Goal: Ask a question

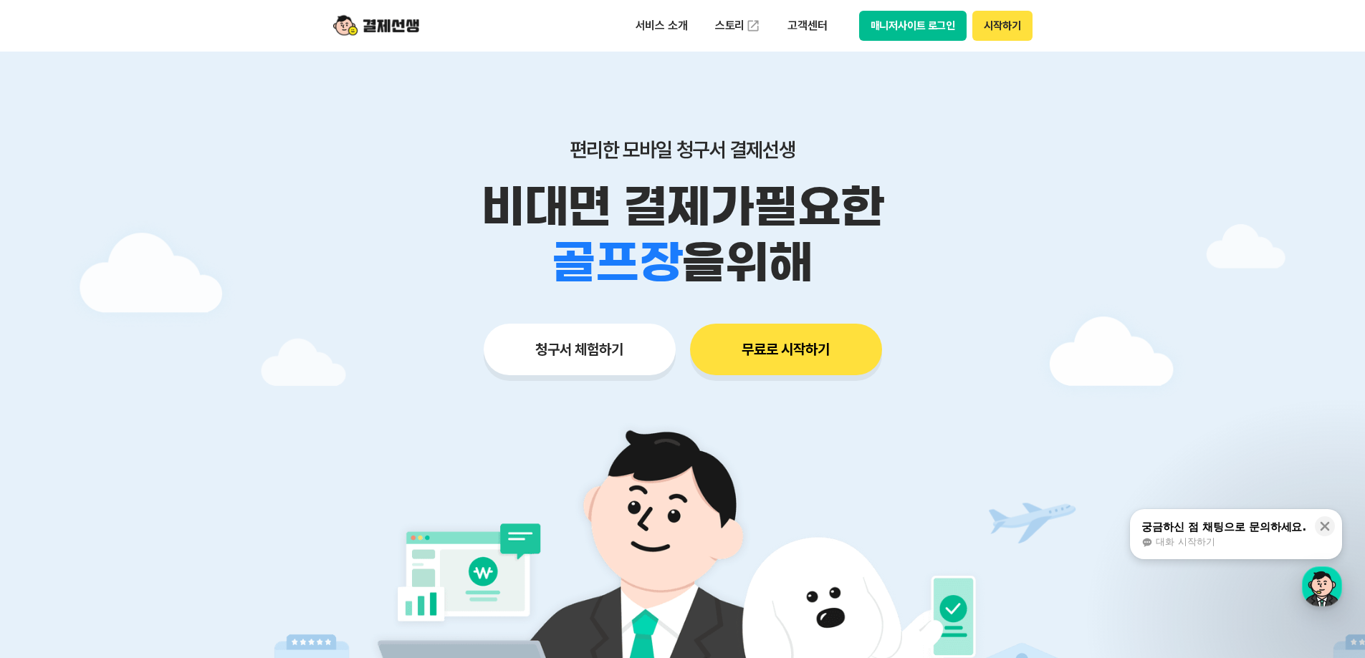
click at [858, 16] on div "서비스 소개 스토리 고객센터 매니저사이트 로그인 시작하기" at bounding box center [828, 26] width 407 height 30
click at [862, 20] on button "매니저사이트 로그인" at bounding box center [913, 26] width 108 height 30
click at [923, 32] on button "매니저사이트 로그인" at bounding box center [913, 26] width 108 height 30
click at [917, 33] on button "매니저사이트 로그인" at bounding box center [913, 26] width 108 height 30
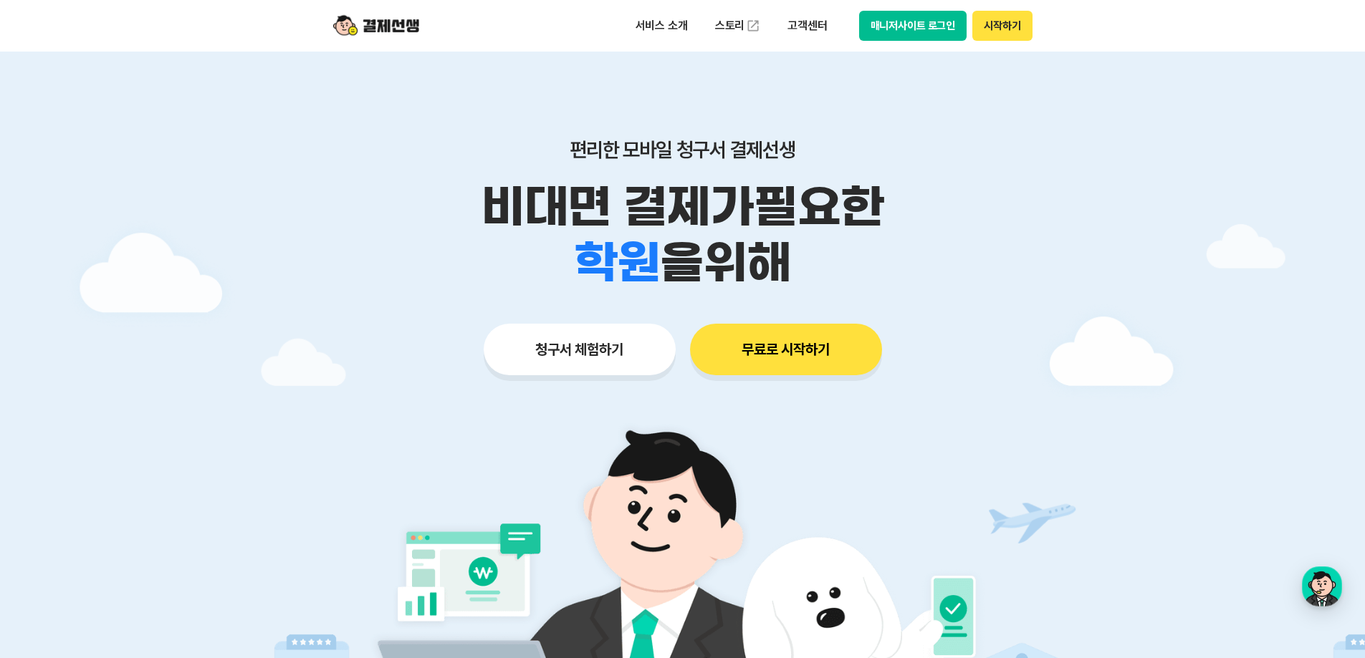
click at [909, 29] on button "매니저사이트 로그인" at bounding box center [913, 26] width 108 height 30
click at [381, 21] on img at bounding box center [376, 25] width 86 height 27
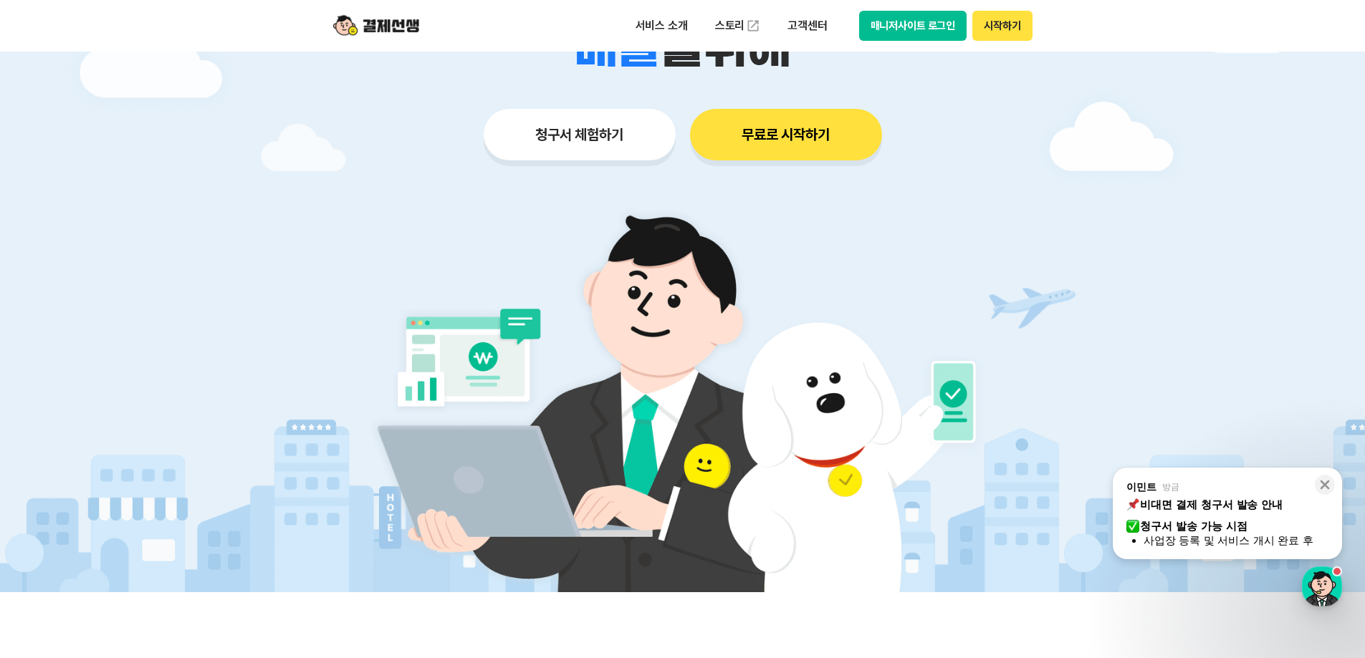
scroll to position [287, 0]
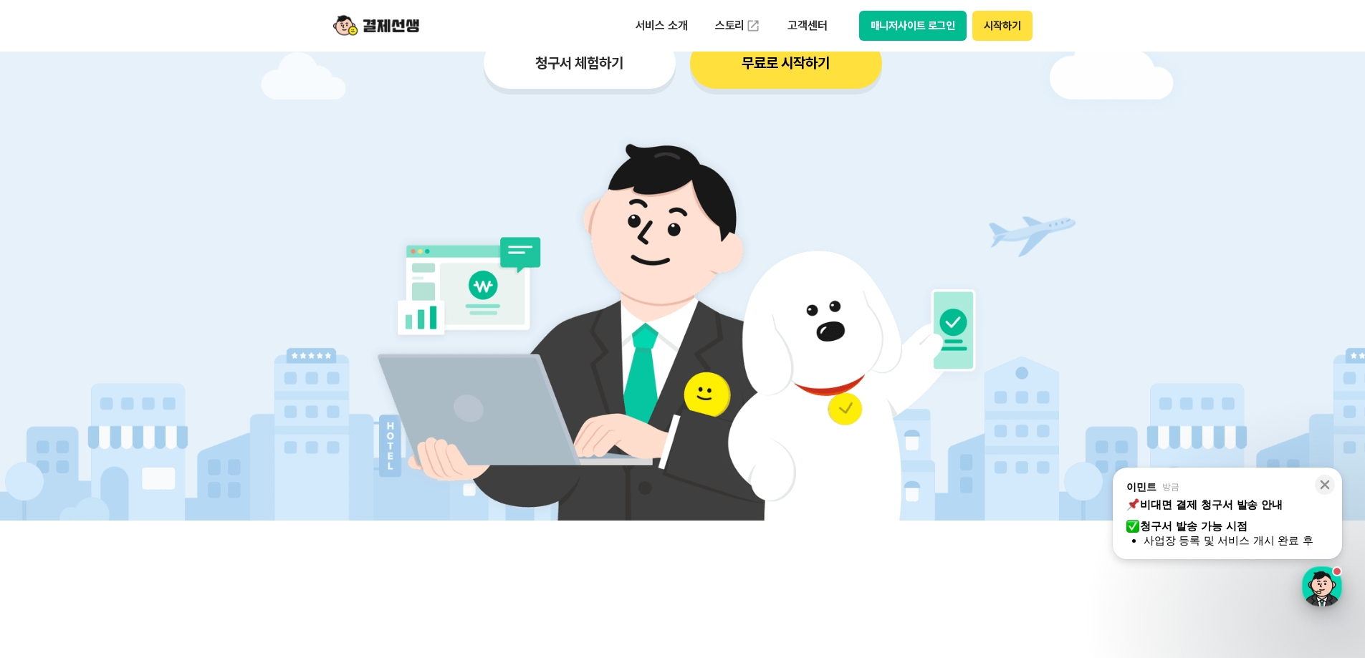
click at [1317, 592] on div "button" at bounding box center [1321, 587] width 40 height 40
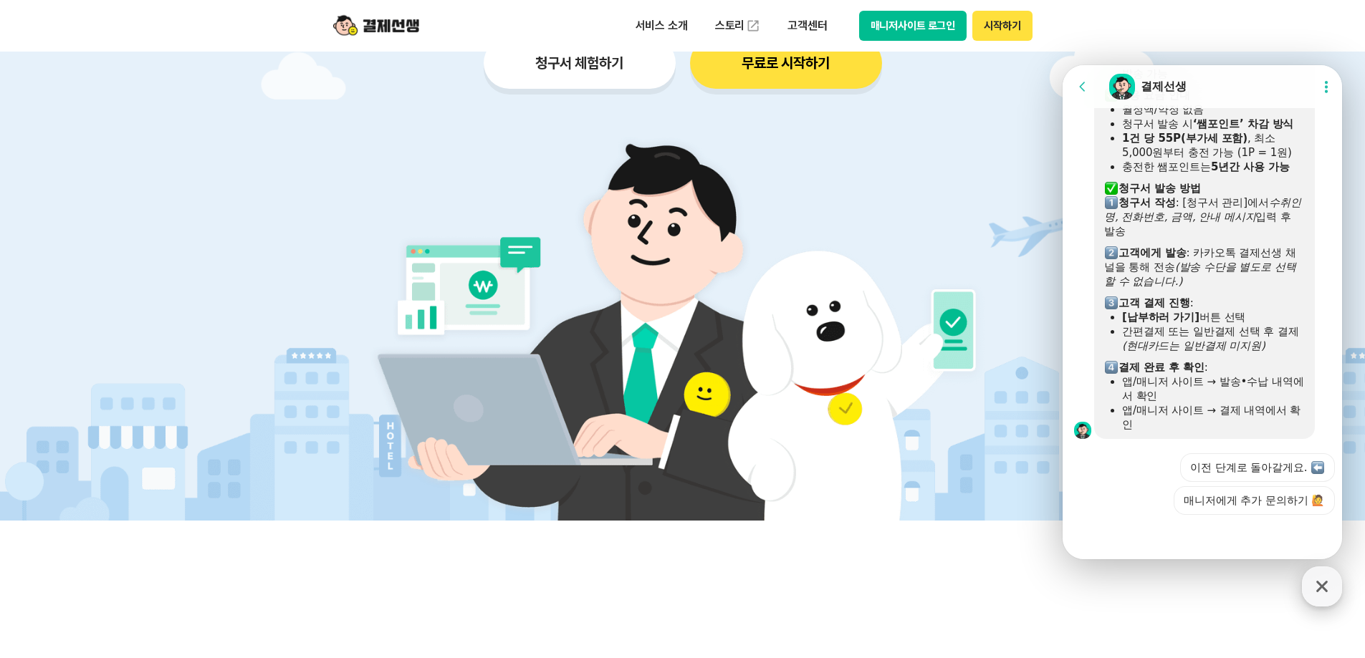
scroll to position [1430, 0]
click at [1289, 506] on button "매니저에게 추가 문의하기 🙋" at bounding box center [1253, 500] width 161 height 29
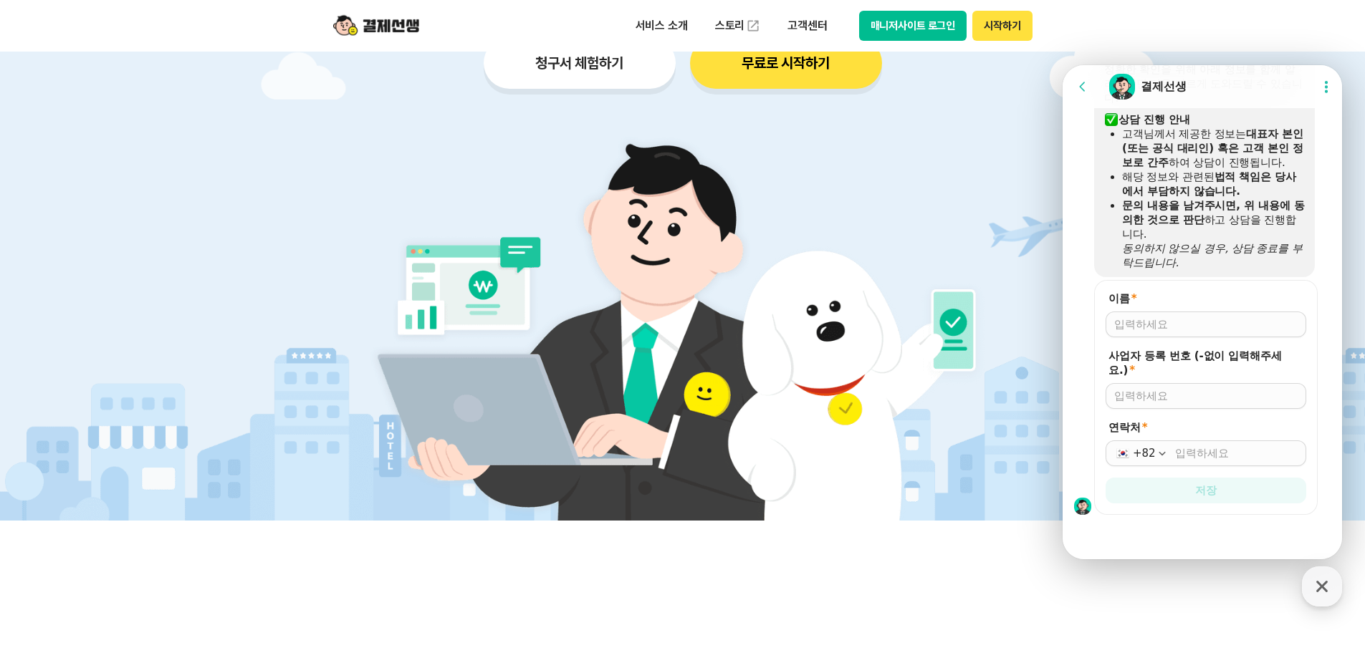
scroll to position [1886, 0]
click at [1210, 311] on div "이름 *" at bounding box center [1205, 315] width 201 height 46
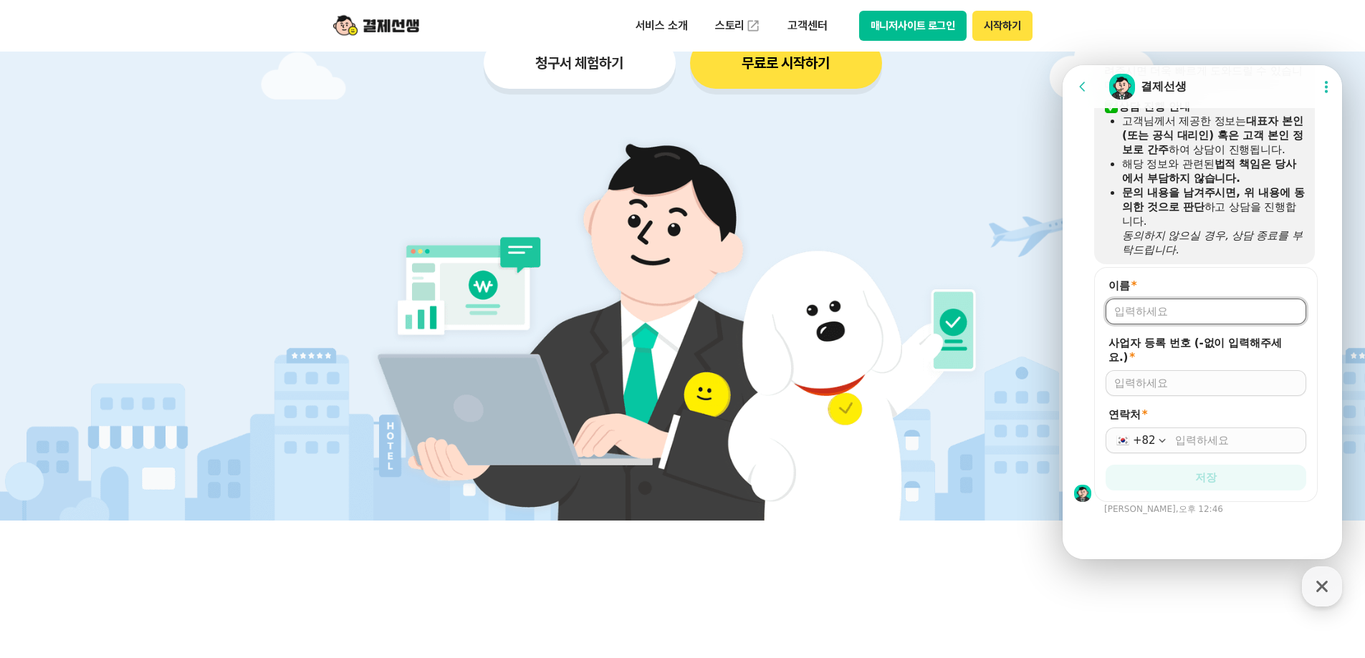
click at [1211, 316] on input "이름 *" at bounding box center [1205, 311] width 183 height 14
type input "g"
click at [1198, 383] on input "사업자 등록 번호 (-없이 입력해주세요.) *" at bounding box center [1205, 383] width 183 height 14
drag, startPoint x: 1161, startPoint y: 321, endPoint x: 1120, endPoint y: 312, distance: 42.6
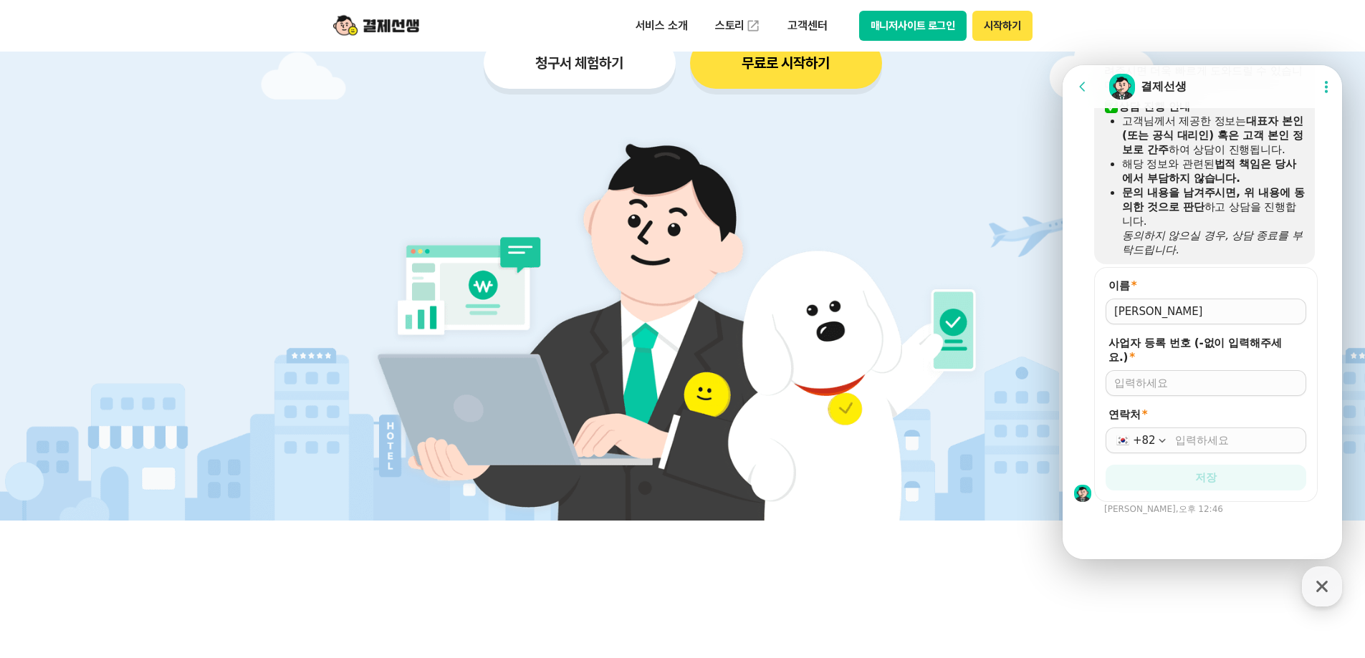
click at [1120, 312] on div at bounding box center [1205, 312] width 201 height 26
click at [1134, 313] on div at bounding box center [1205, 312] width 201 height 26
drag, startPoint x: 1155, startPoint y: 311, endPoint x: 1150, endPoint y: 317, distance: 8.2
click at [1150, 314] on div at bounding box center [1205, 312] width 201 height 26
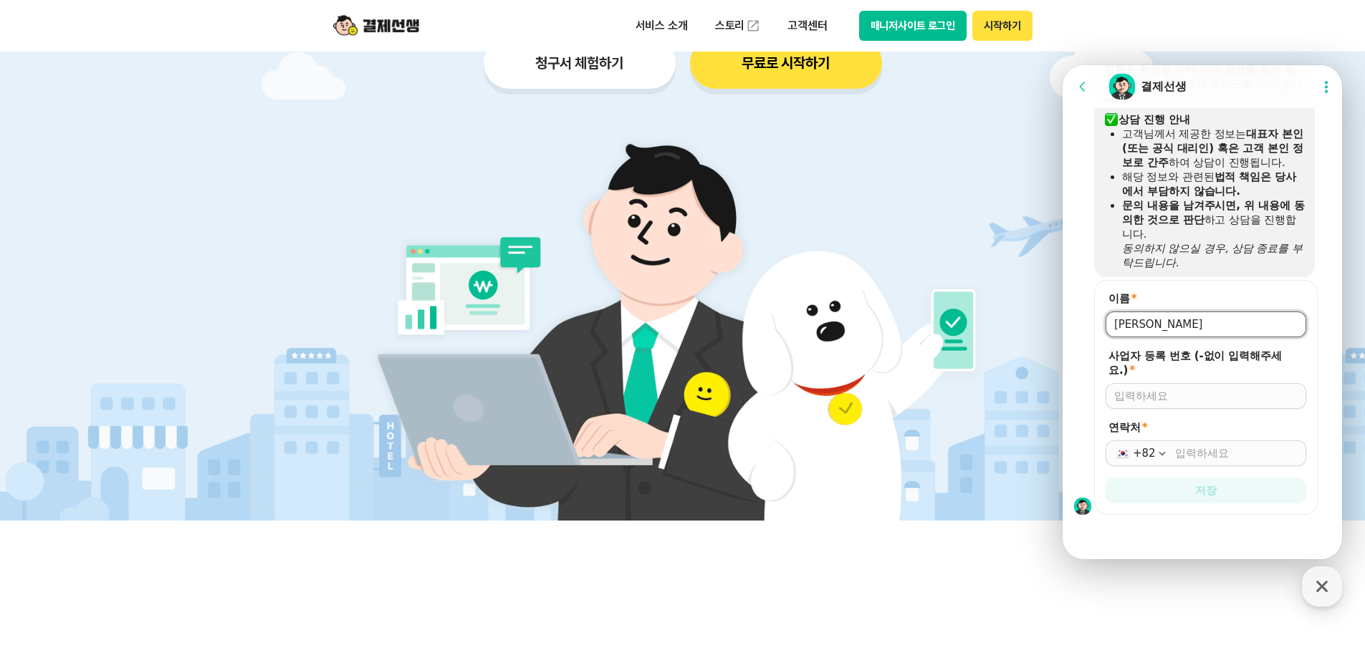
drag, startPoint x: 1152, startPoint y: 319, endPoint x: 1151, endPoint y: 311, distance: 8.7
click at [1150, 315] on div at bounding box center [1205, 325] width 201 height 26
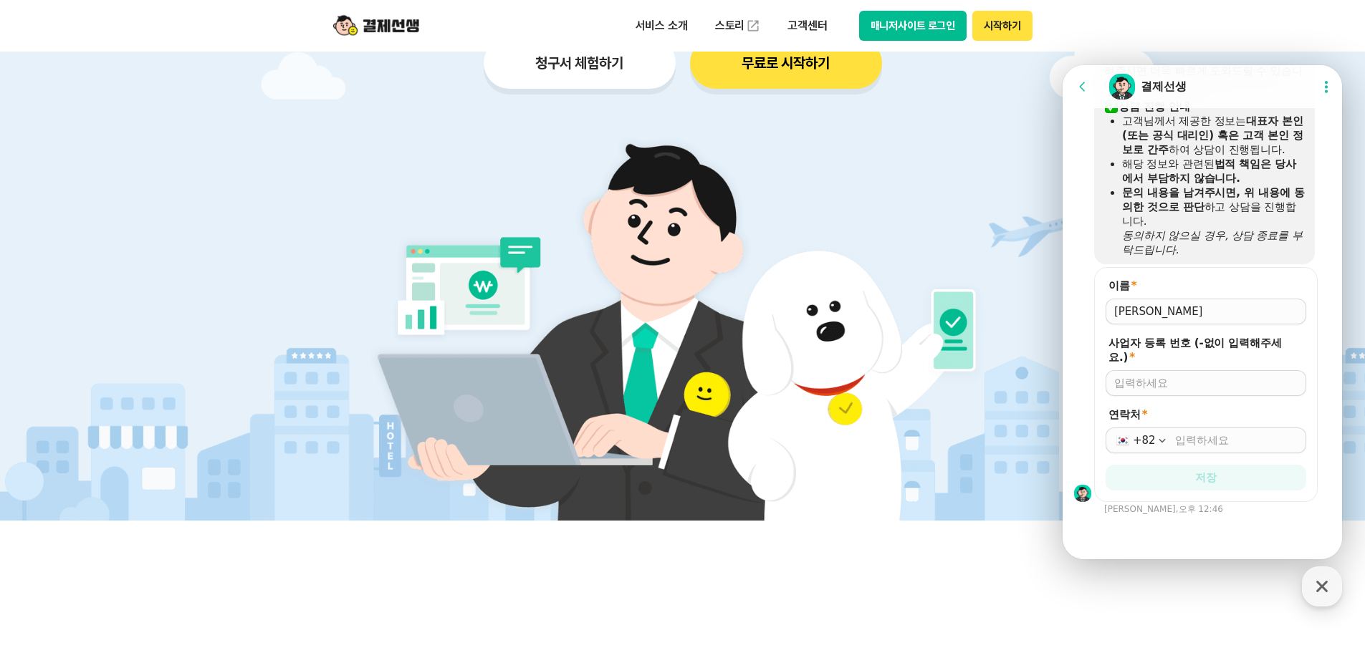
click at [1151, 311] on div "이름 *" at bounding box center [1205, 302] width 201 height 46
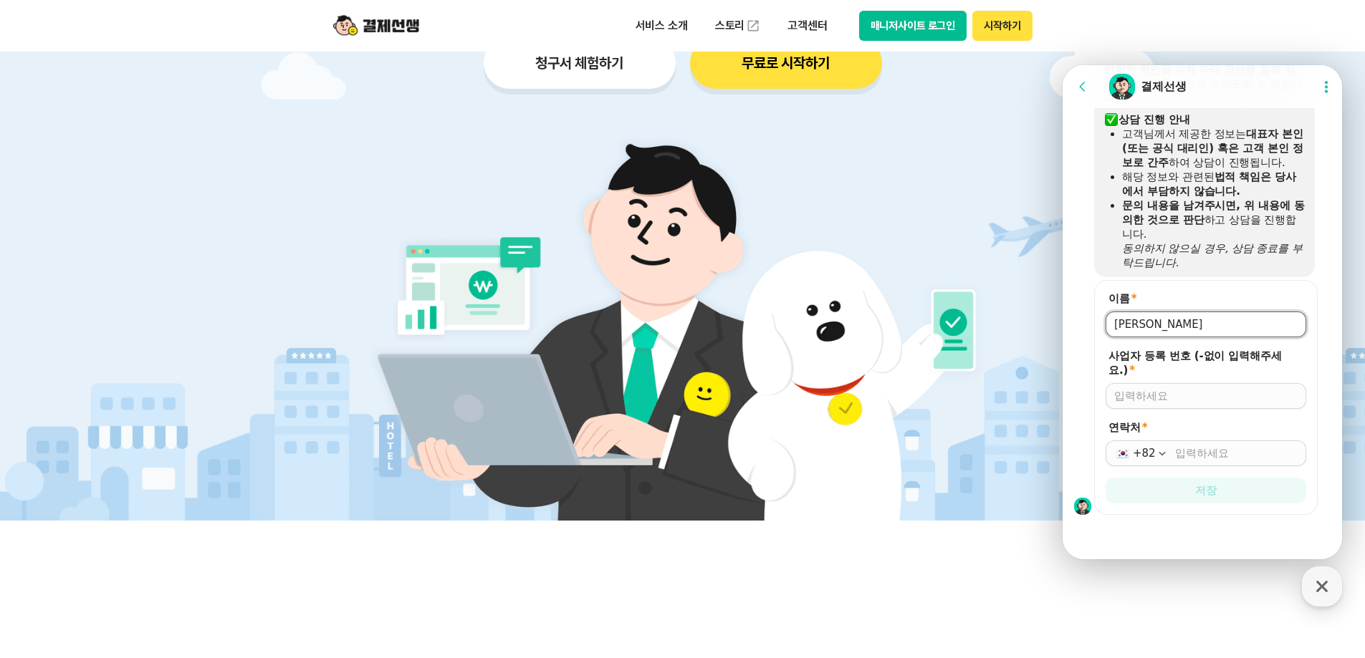
drag, startPoint x: 1151, startPoint y: 322, endPoint x: 805, endPoint y: 329, distance: 346.0
click at [1062, 65] on html "Go to previous page Chat Room 결제선생 Show userchat action dialog Message List 문의는…" at bounding box center [1201, 65] width 279 height 0
type input "김병우"
click at [1185, 401] on input "사업자 등록 번호 (-없이 입력해주세요.) *" at bounding box center [1205, 396] width 183 height 14
type input "2838102897"
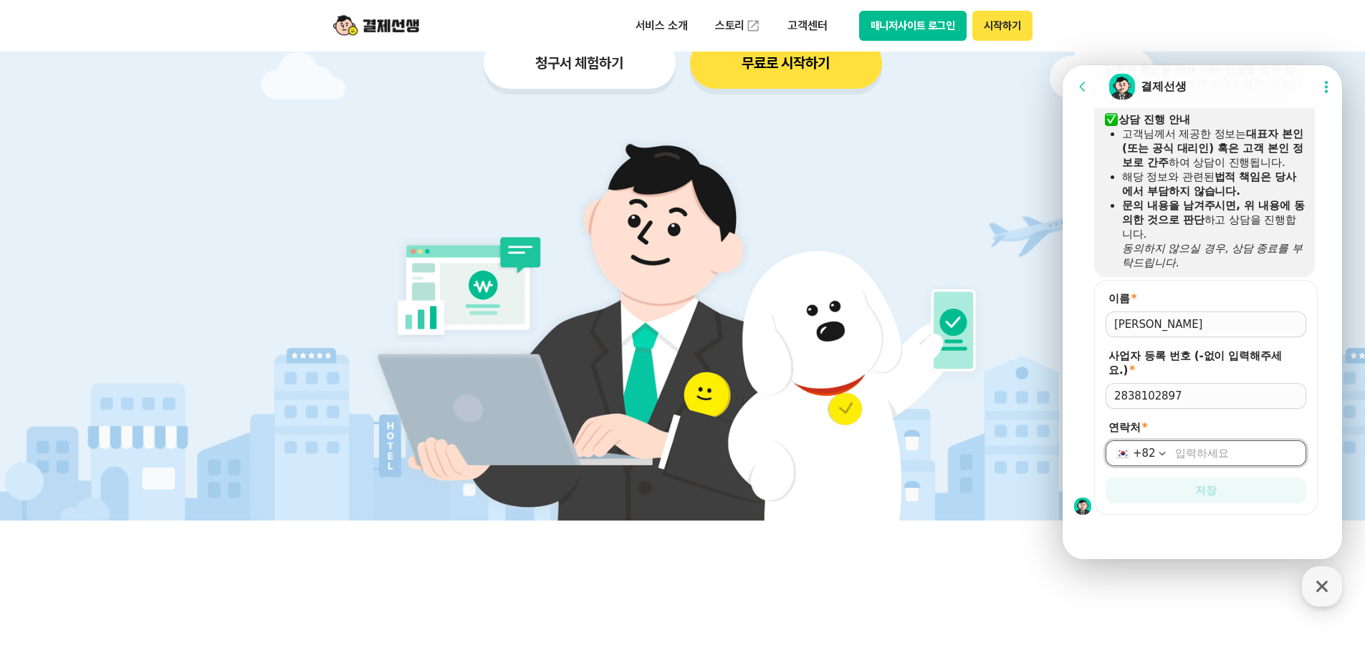
click at [1238, 458] on input "연락처 *" at bounding box center [1236, 453] width 122 height 14
type input "010-2200-4048"
click at [1209, 486] on span "저장" at bounding box center [1205, 490] width 21 height 14
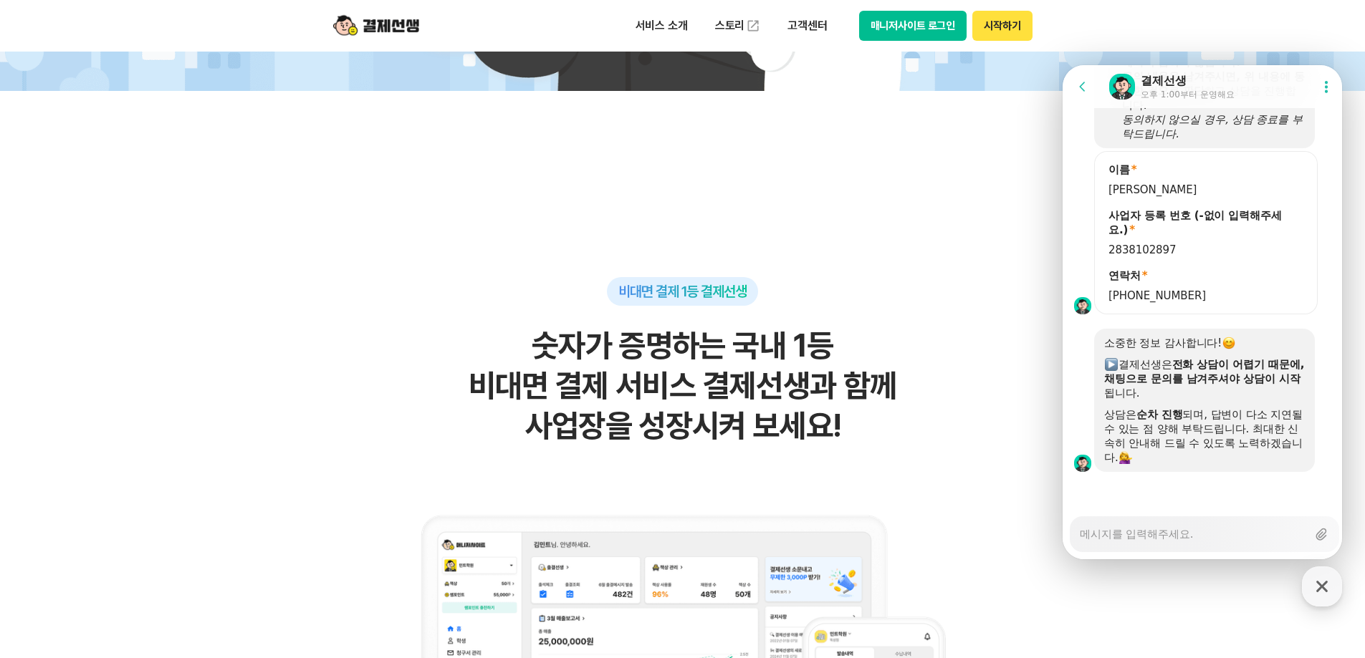
scroll to position [2015, 0]
drag, startPoint x: 1186, startPoint y: 352, endPoint x: 1192, endPoint y: 369, distance: 17.4
click at [1192, 369] on div "소중한 정보 감사합니다! ​ 결제선생은 전화 상담이 어렵기 때문에, ​ 채팅으로 문의를 남겨주셔야 상담이 시작 됩니다. 상담은 순차 진행 되며…" at bounding box center [1204, 400] width 201 height 129
click at [1192, 369] on b "전화 상담이 어렵기 때문에," at bounding box center [1238, 364] width 133 height 13
drag, startPoint x: 1192, startPoint y: 369, endPoint x: 1199, endPoint y: 391, distance: 23.3
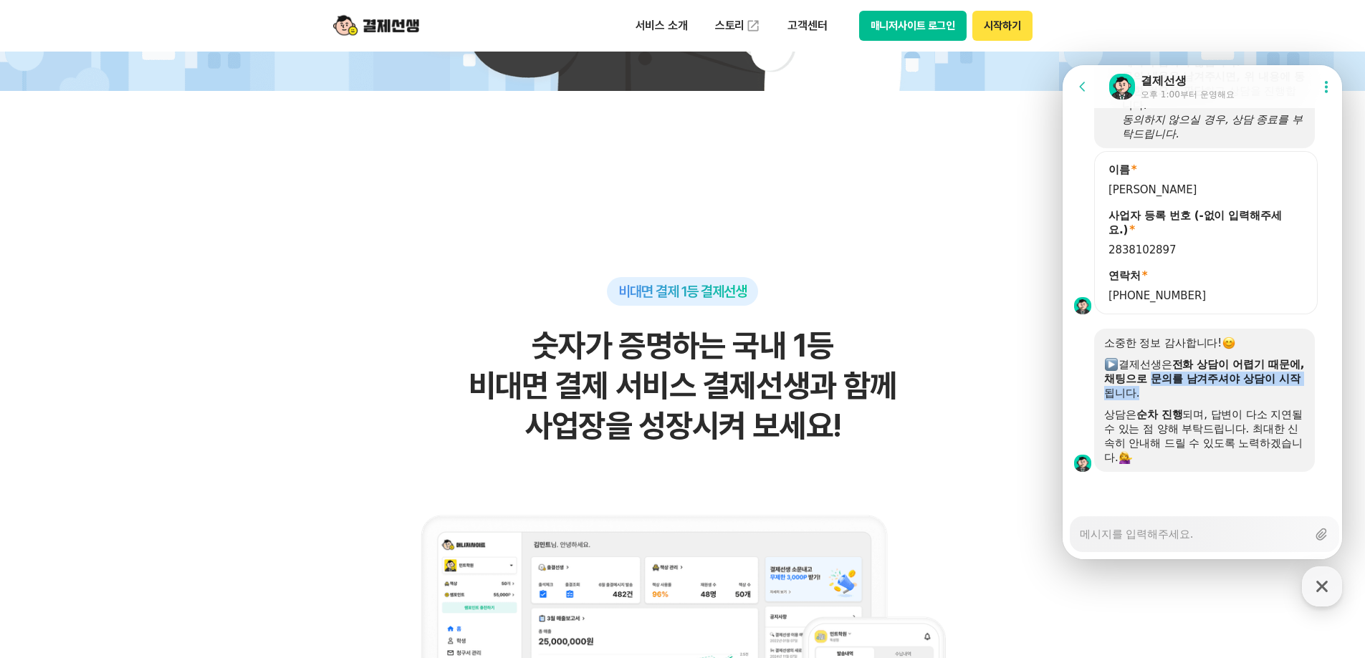
click at [1199, 391] on div "​ 결제선생은 전화 상담이 어렵기 때문에, ​ 채팅으로 문의를 남겨주셔야 상담이 시작 됩니다." at bounding box center [1204, 378] width 201 height 43
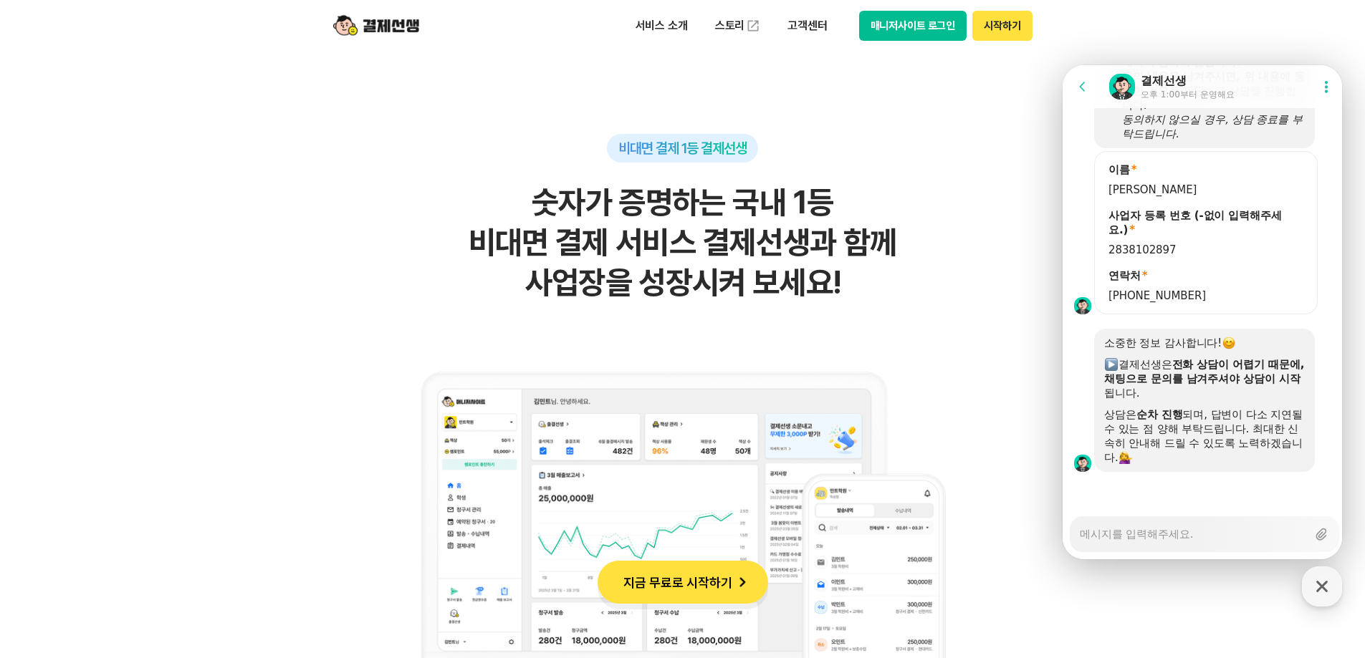
scroll to position [931, 0]
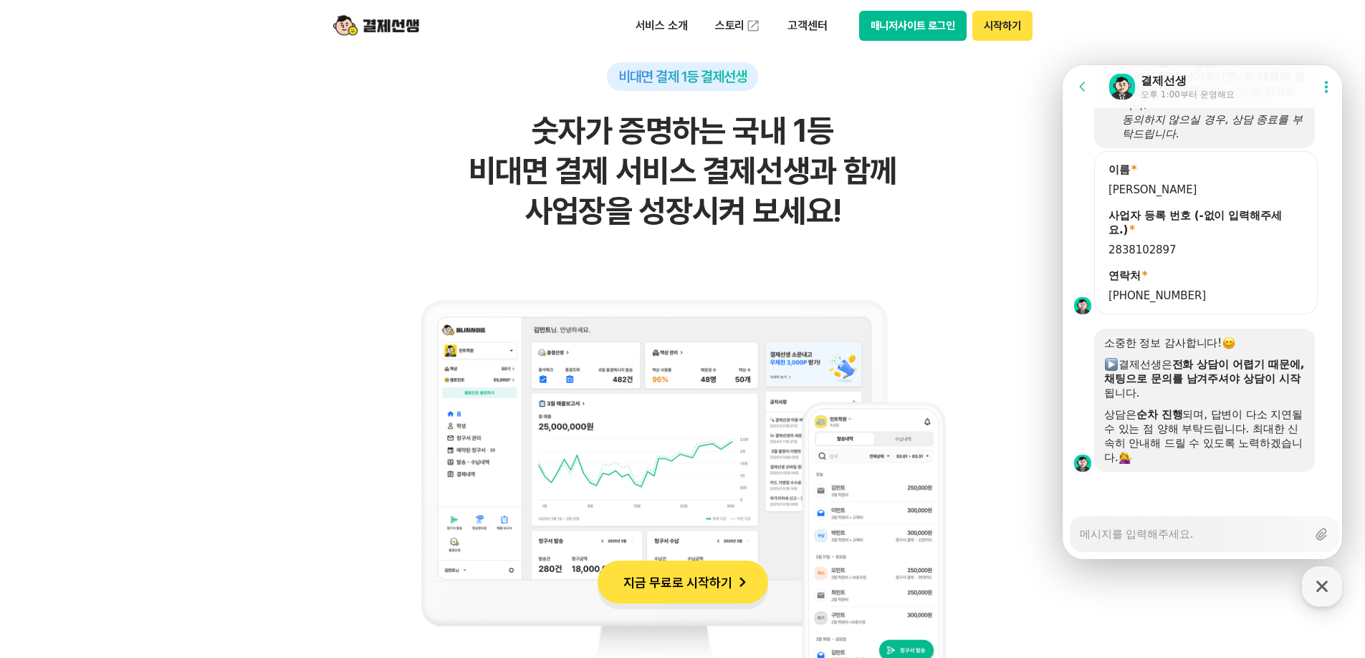
click at [1178, 529] on textarea "Messenger Input Textarea" at bounding box center [1192, 529] width 227 height 24
type textarea "x"
type textarea "ㄱ"
type textarea "x"
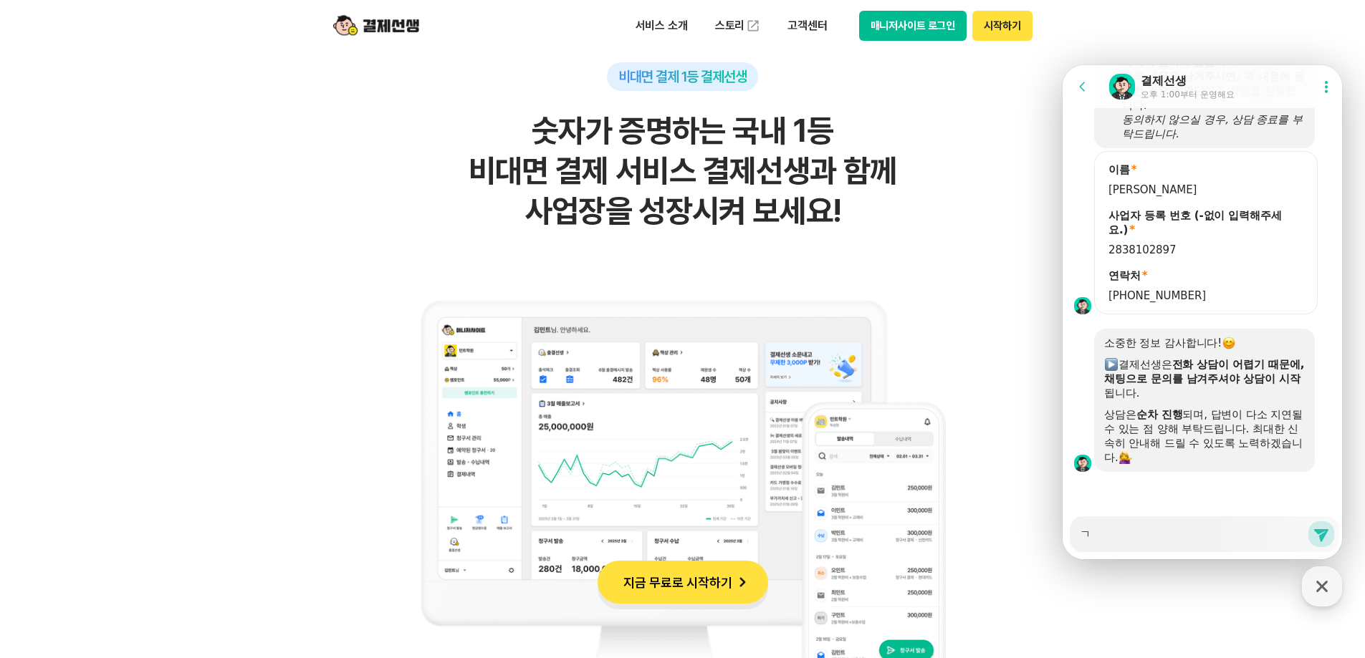
type textarea "겨"
type textarea "x"
type textarea "결"
type textarea "x"
type textarea "결ㅈ"
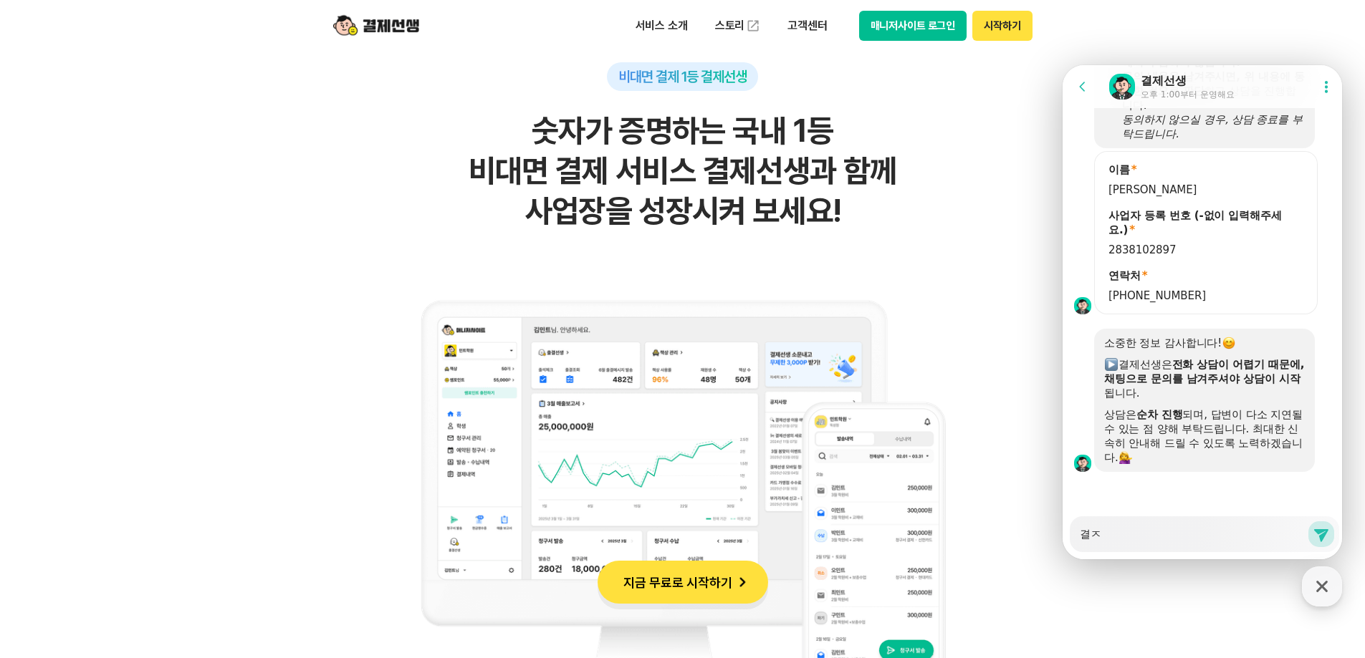
type textarea "x"
type textarea "결제"
type textarea "x"
type textarea "결젯"
type textarea "x"
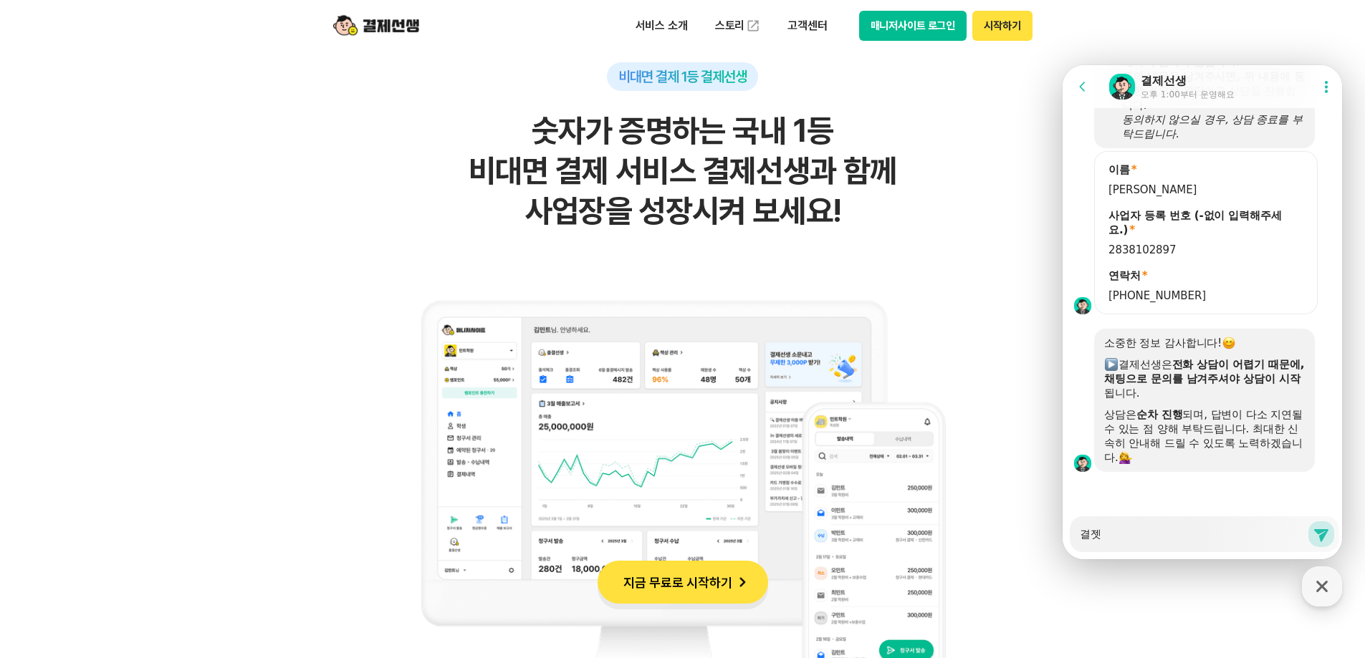
type textarea "결제서"
type textarea "x"
type textarea "결제선"
type textarea "x"
type textarea "결제선ㅅ"
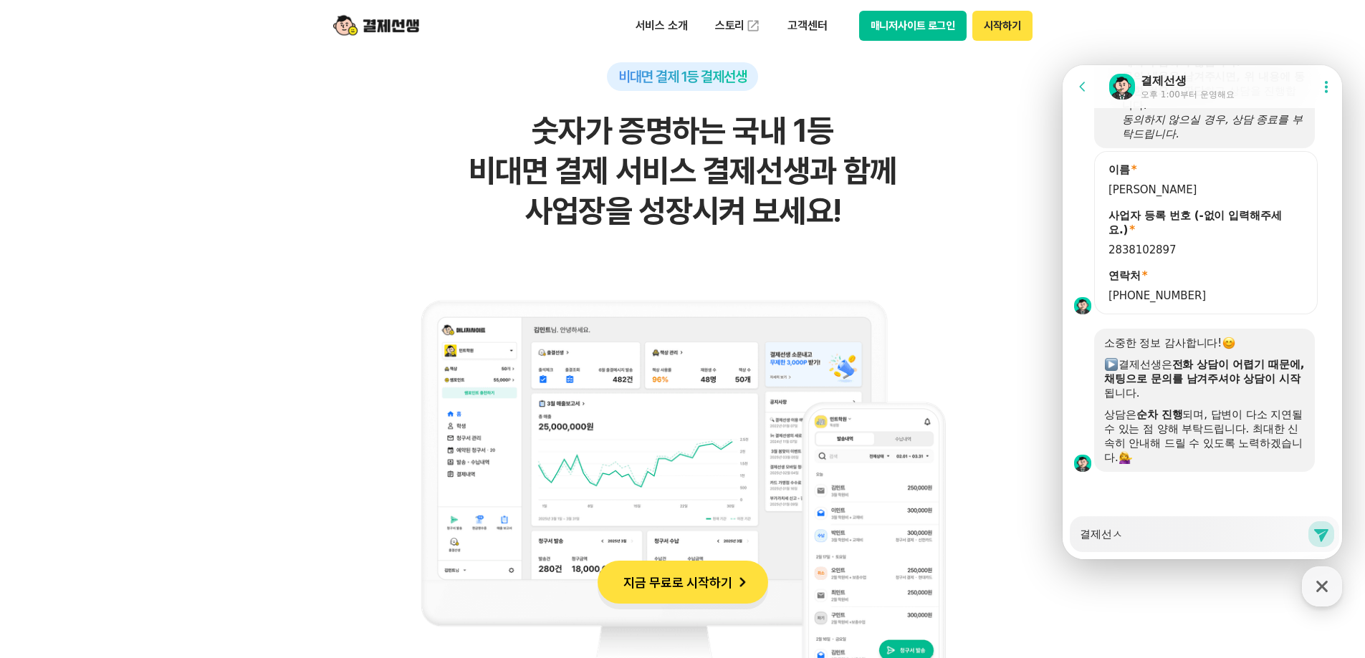
type textarea "x"
type textarea "결제선새"
type textarea "x"
type textarea "결제선생"
type textarea "x"
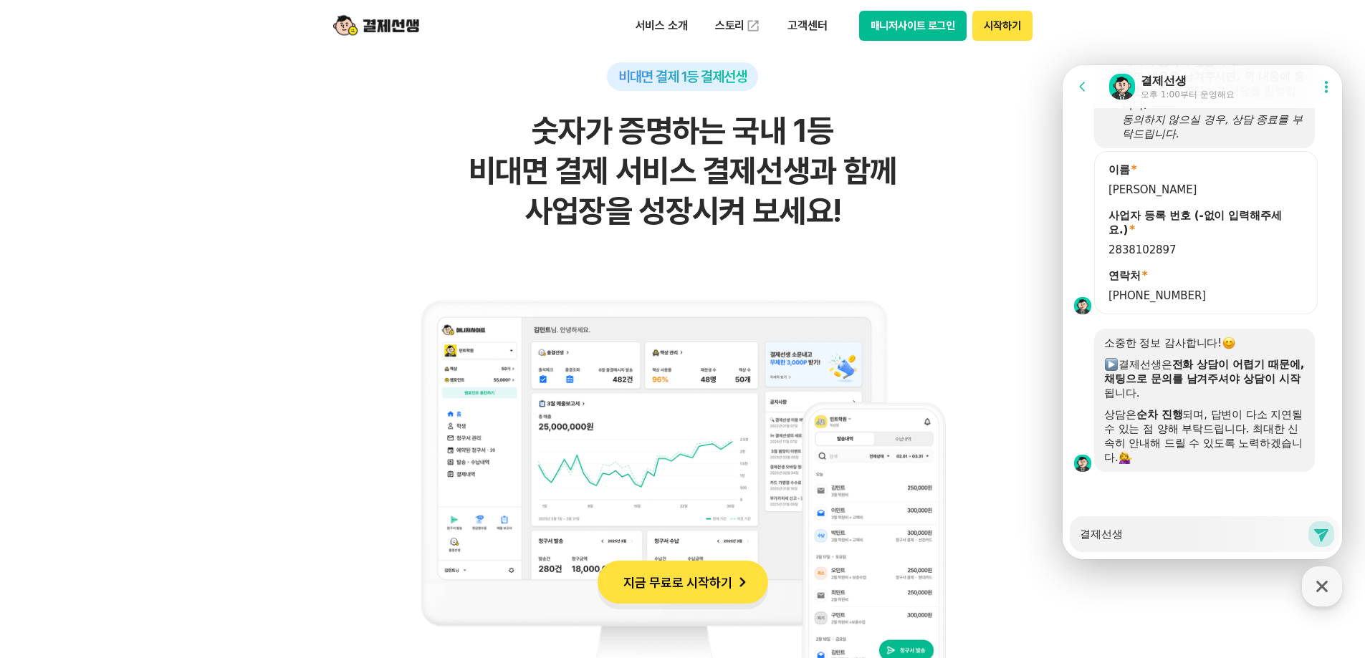
type textarea "결제선생"
type textarea "x"
type textarea "결제선생 ㅇ"
type textarea "x"
type textarea "결제선생 오"
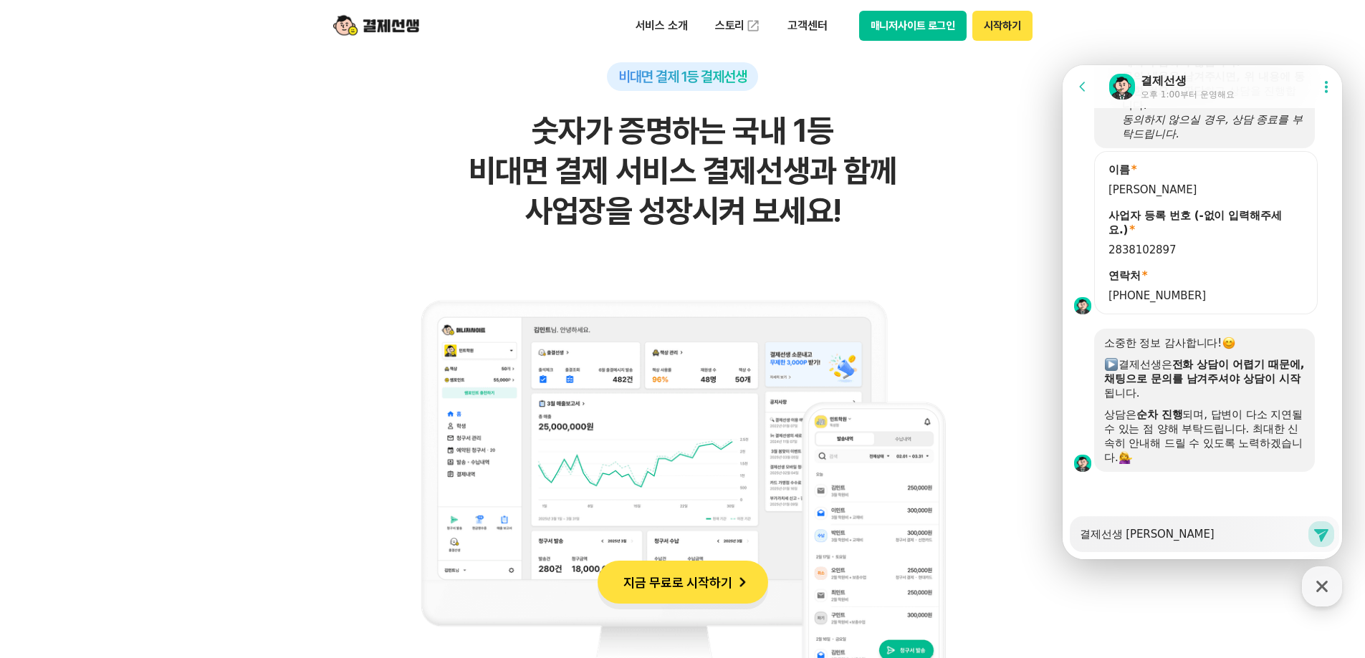
type textarea "x"
type textarea "결제선생 왜"
type textarea "x"
type textarea "결제선생 왜"
type textarea "x"
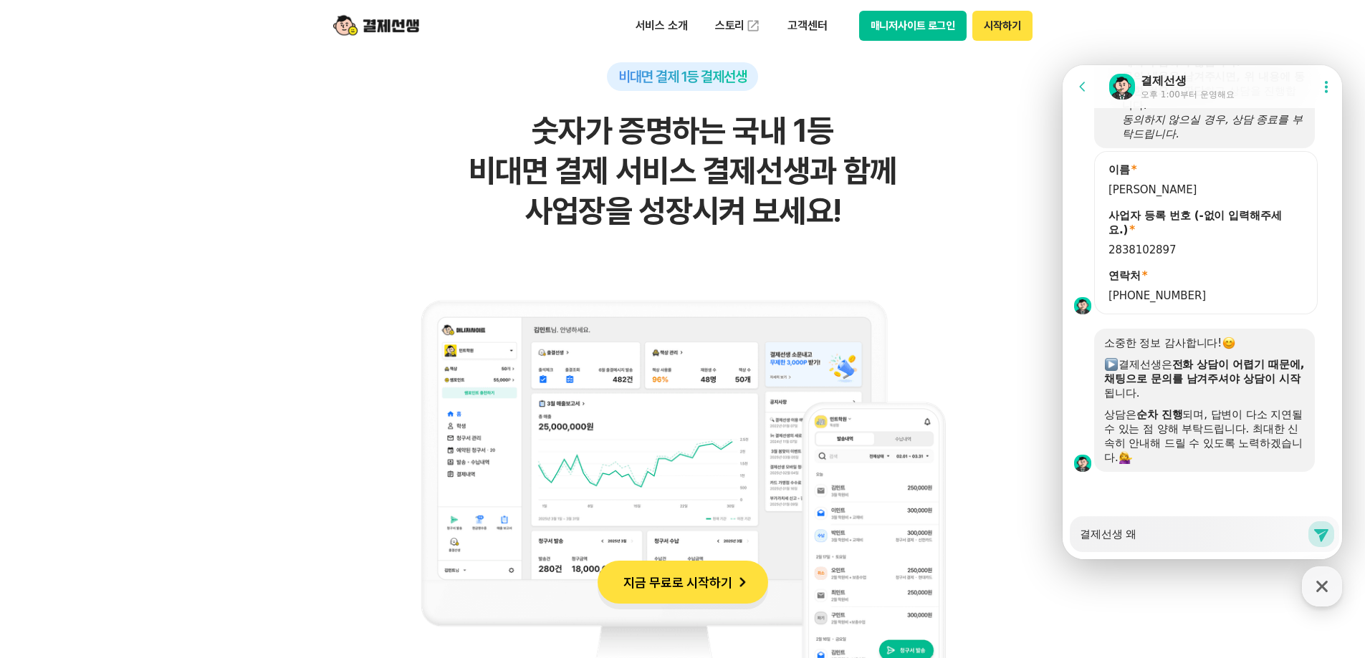
type textarea "결제선생 왜 ㄹ"
type textarea "x"
type textarea "결제선생 왜 로"
type textarea "x"
type textarea "결제선생 왜 ㄹ"
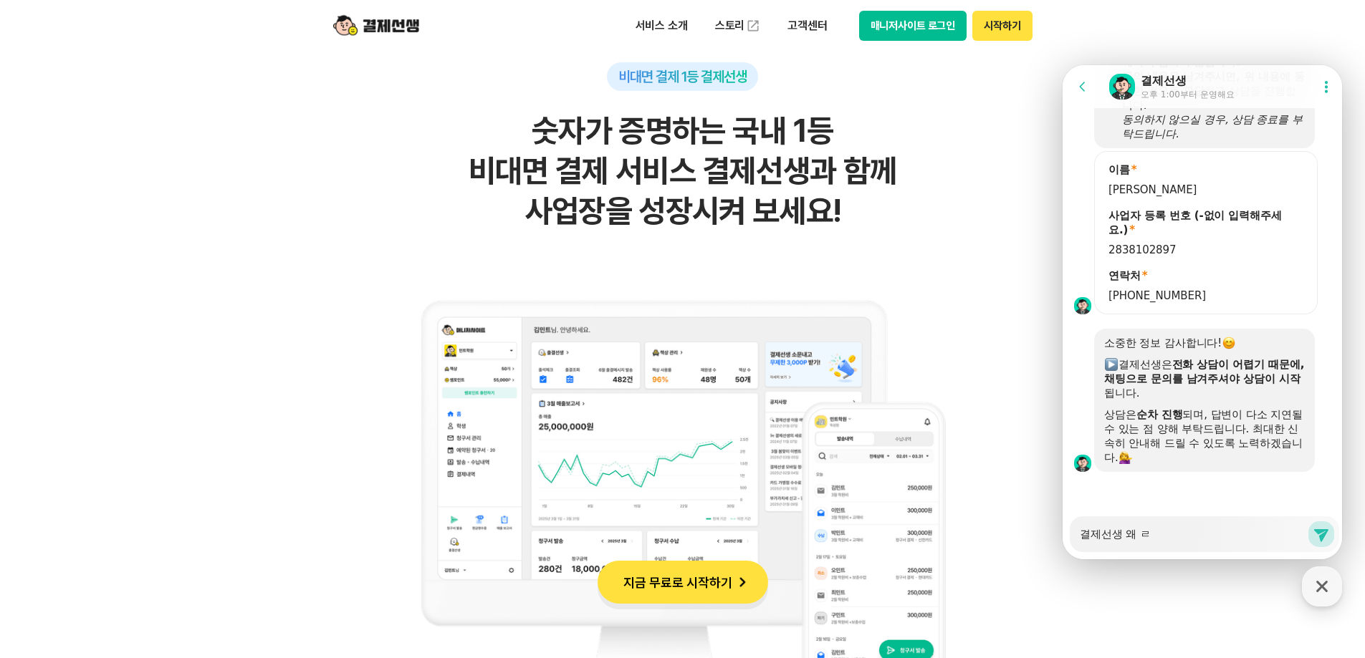
type textarea "x"
type textarea "결제선생 왜"
type textarea "x"
type textarea "결제선생 왜"
type textarea "x"
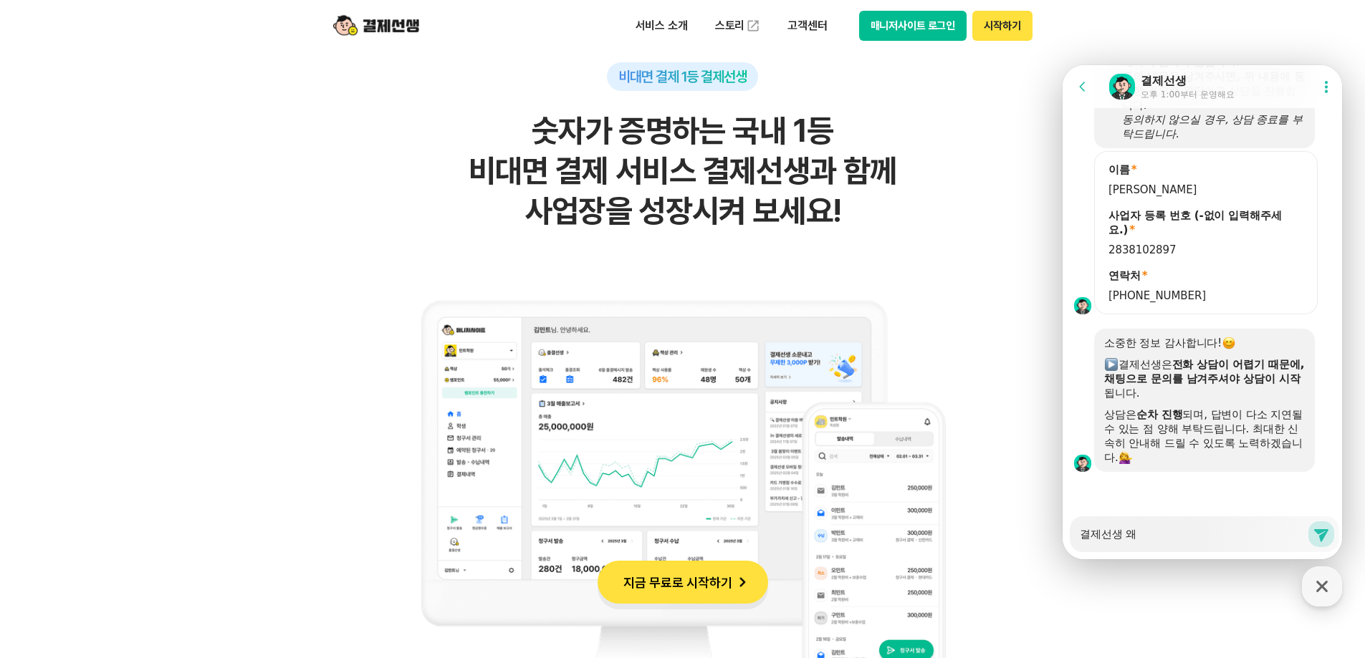
type textarea "결제선생"
type textarea "x"
type textarea "결제선생 ㅇ"
type textarea "x"
type textarea "결제선생 오"
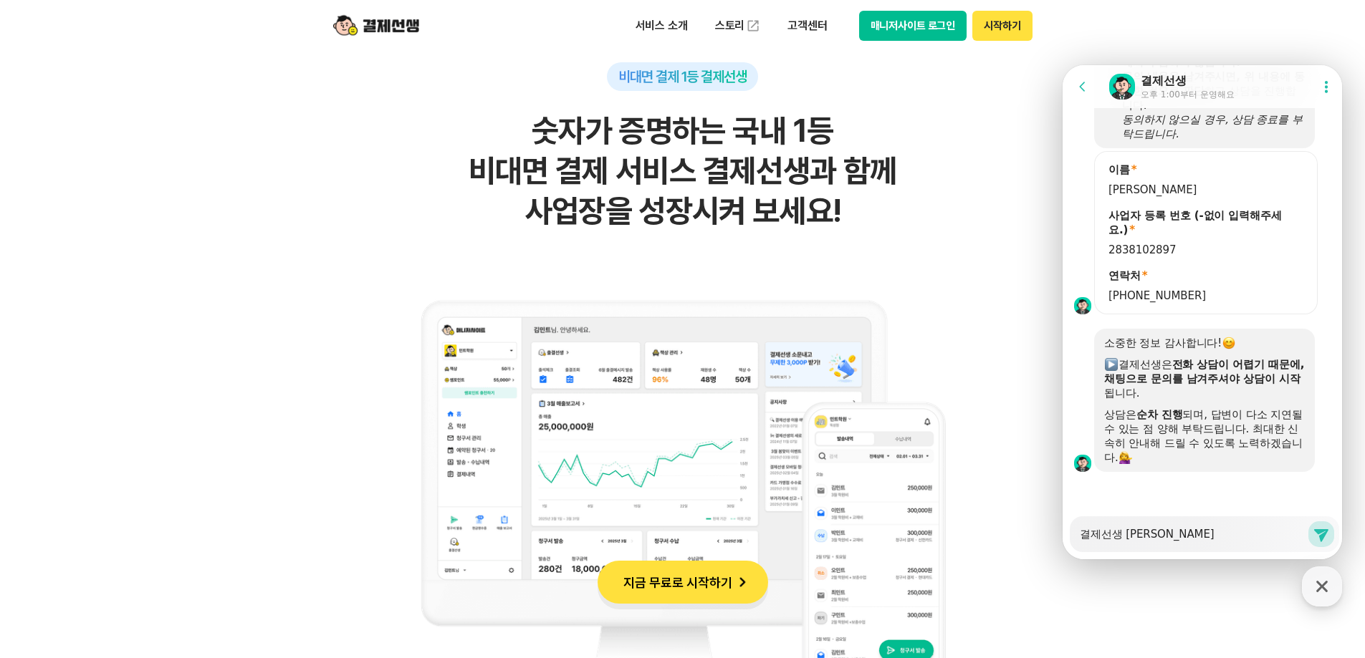
type textarea "x"
type textarea "결제선생 왜"
type textarea "x"
type textarea "결제선생 왜"
type textarea "x"
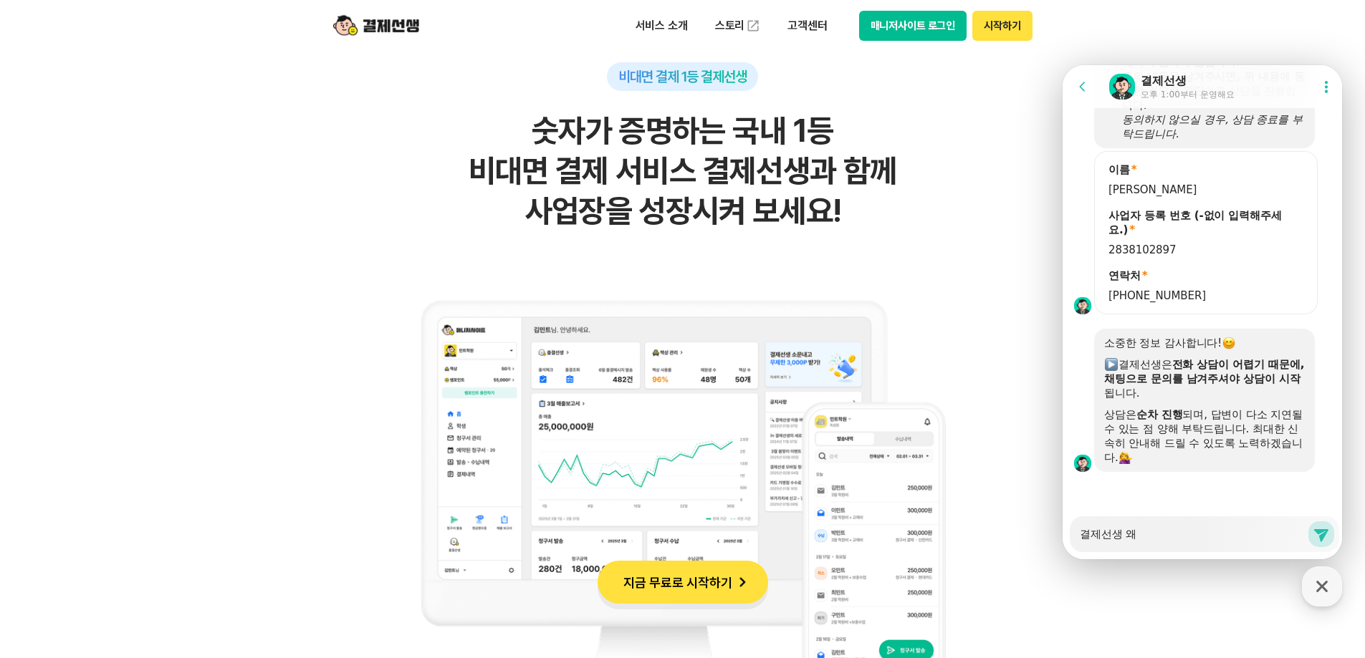
type textarea "결제선생 왜 ㄹ"
type textarea "x"
type textarea "결제선생 왜 로"
type textarea "x"
type textarea "결제선생 왜 록"
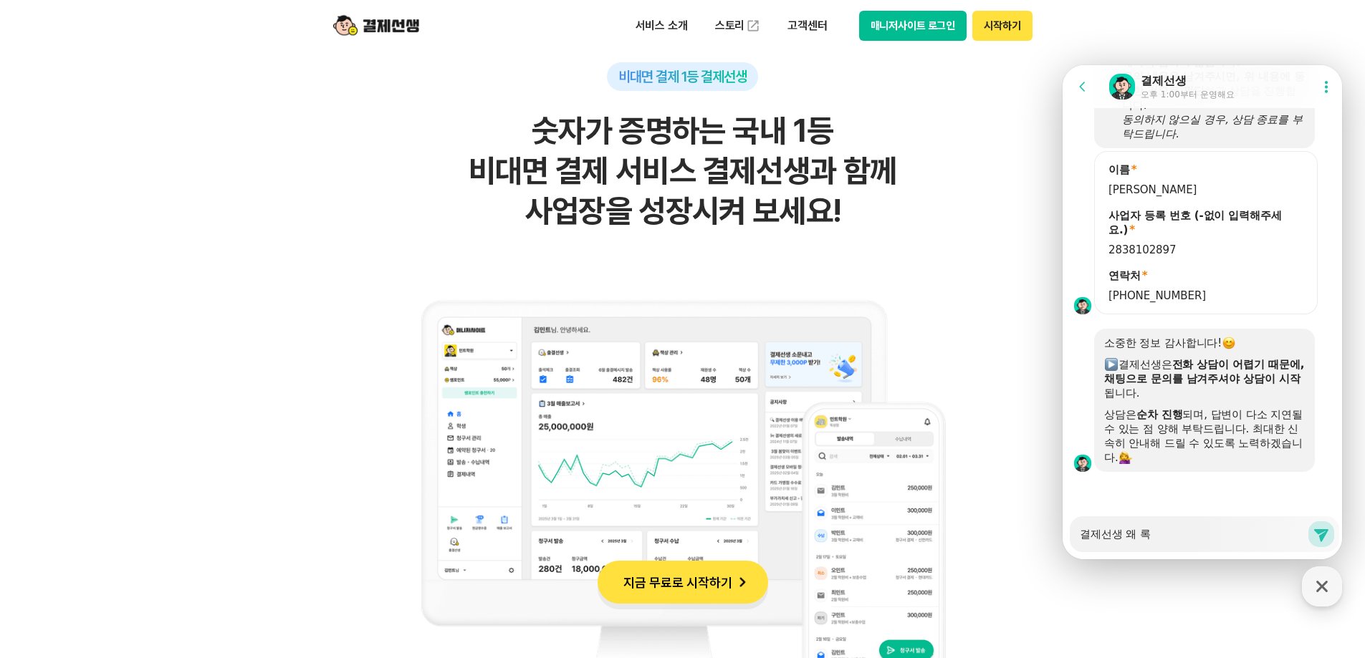
type textarea "x"
type textarea "결제선생 왜 로그"
type textarea "x"
type textarea "결제선생 왜 로긍"
type textarea "x"
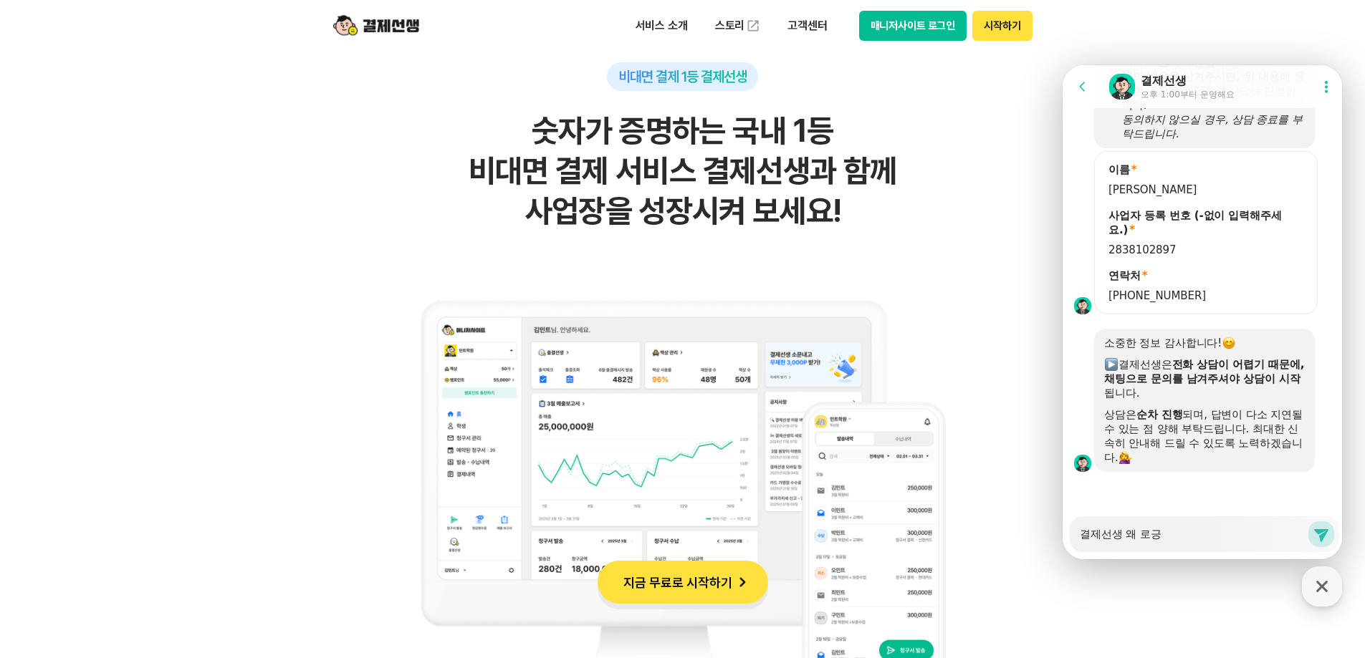
type textarea "결제선생 왜 로그이"
type textarea "x"
type textarea "결제선생 왜 로그인"
type textarea "x"
type textarea "결제선생 왜 로그인ㅍ"
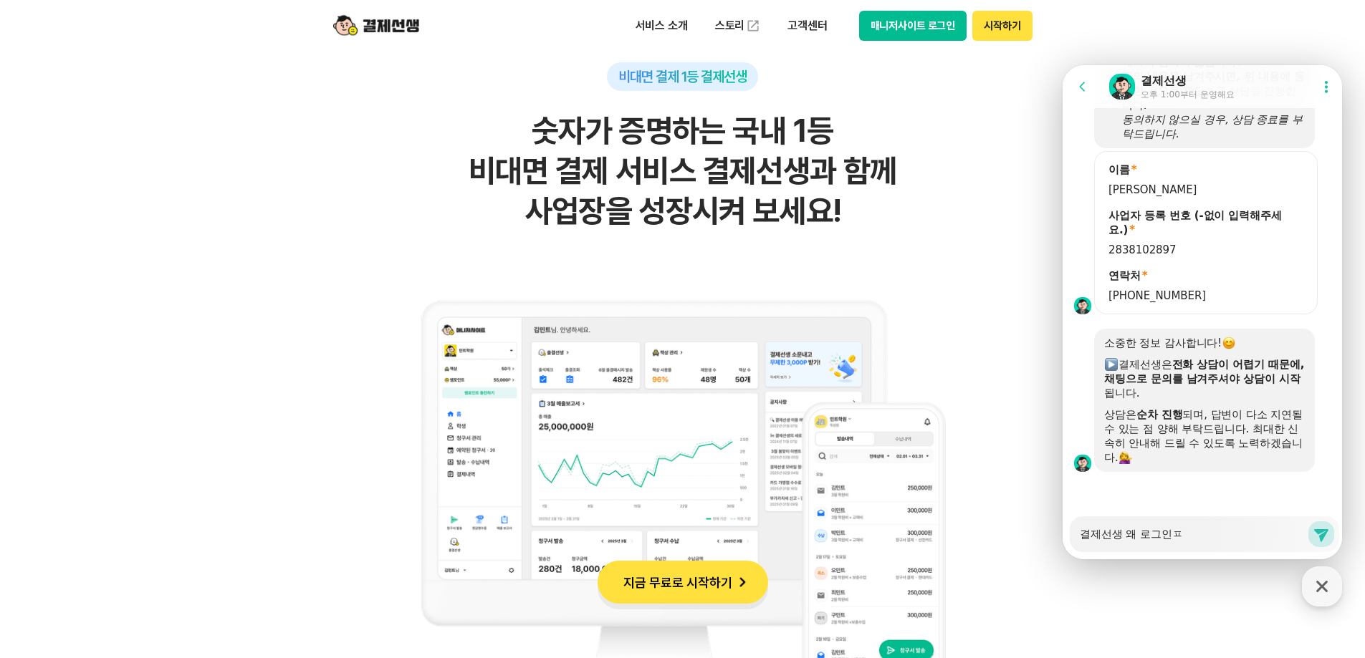
type textarea "x"
type textarea "결제선생 왜 로그인페"
type textarea "x"
type textarea "결제선생 왜 로그인펭"
type textarea "x"
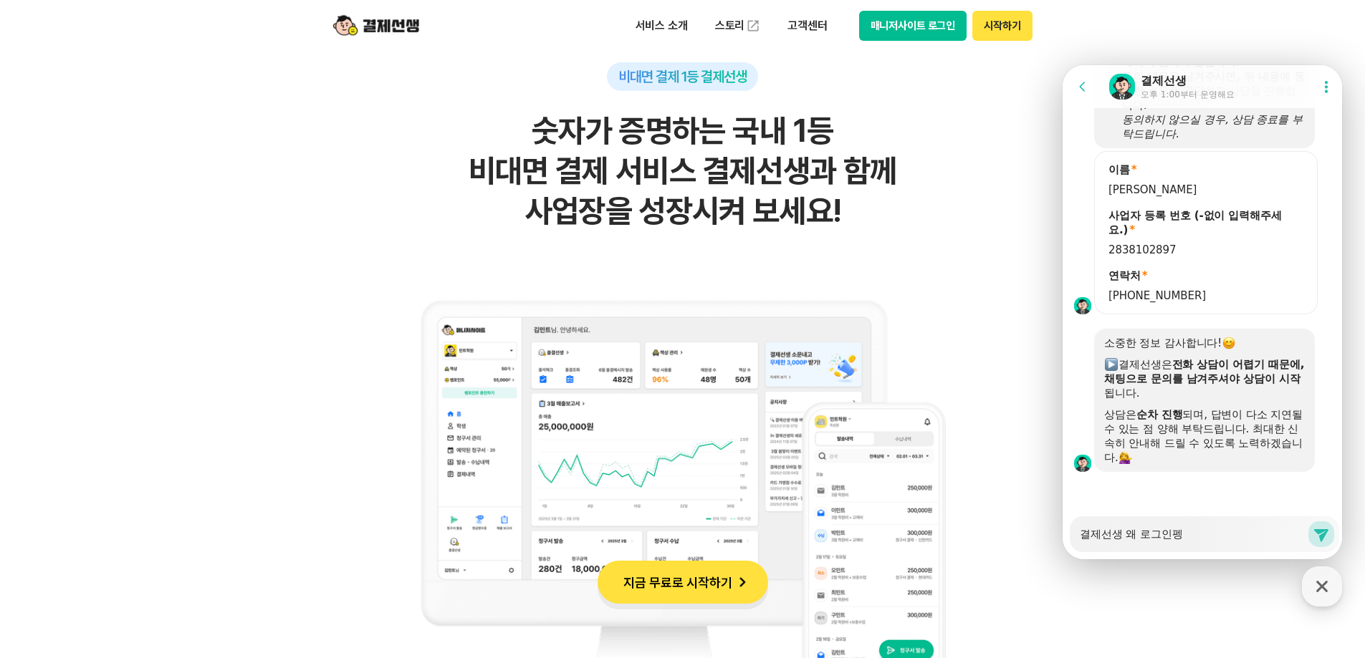
type textarea "결제선생 왜 로그인페이"
type textarea "x"
type textarea "결제선생 왜 로그인페잊"
type textarea "x"
type textarea "결제선생 왜 로그인페이지"
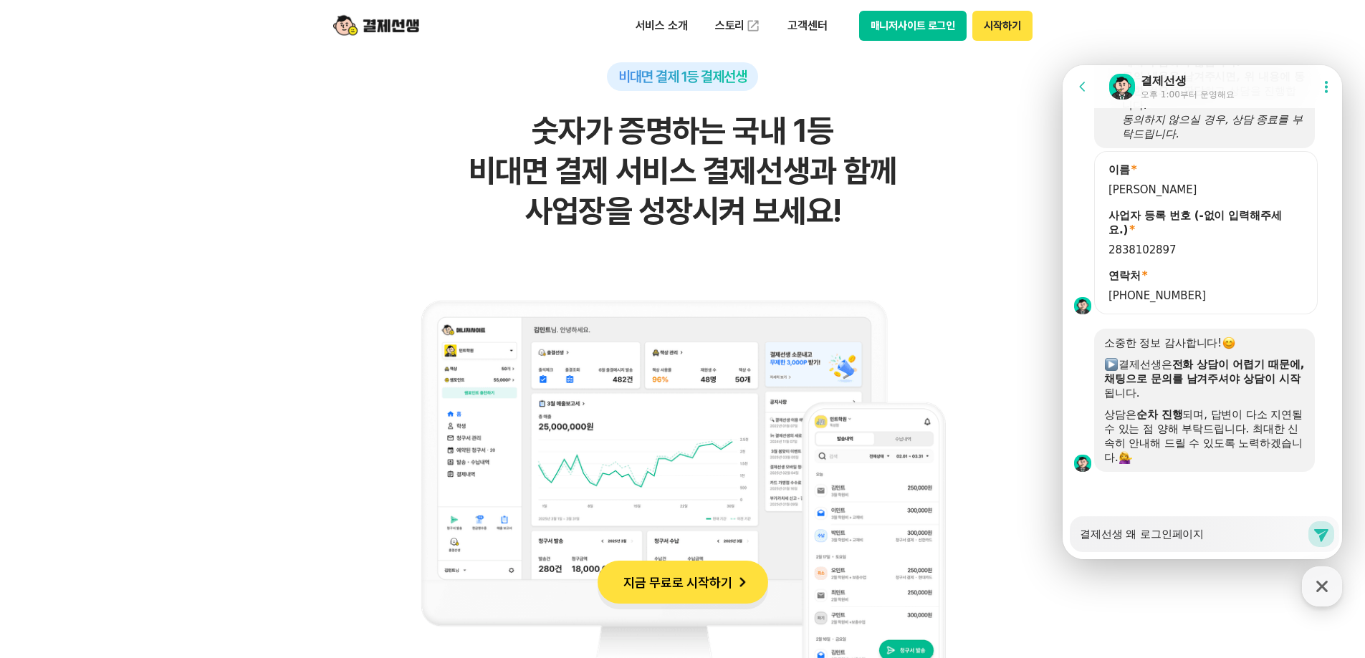
type textarea "x"
type textarea "결제선생 왜 로그인페이직"
type textarea "x"
type textarea "결제선생 왜 로그인페이지가"
type textarea "x"
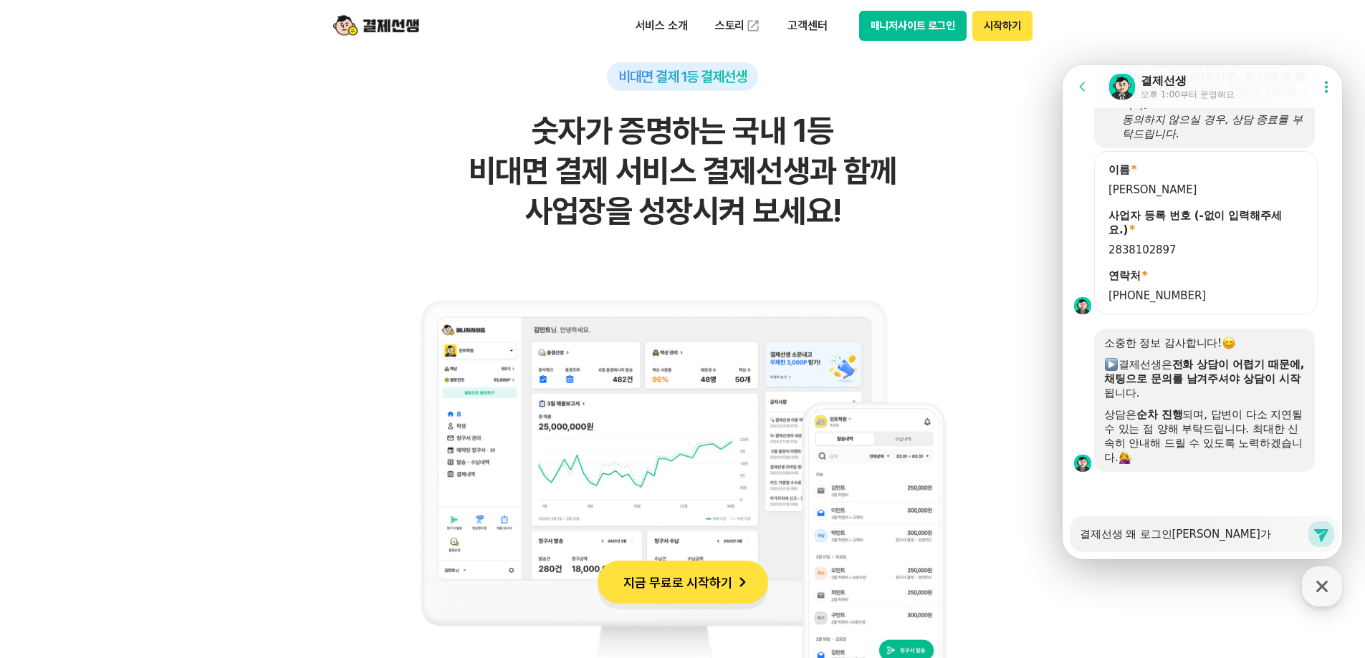
type textarea "결제선생 왜 로그인페이지가"
type textarea "x"
type textarea "결제선생 왜 로그인페이지가 ㅇ"
type textarea "x"
type textarea "결제선생 왜 로그인페이지가 아"
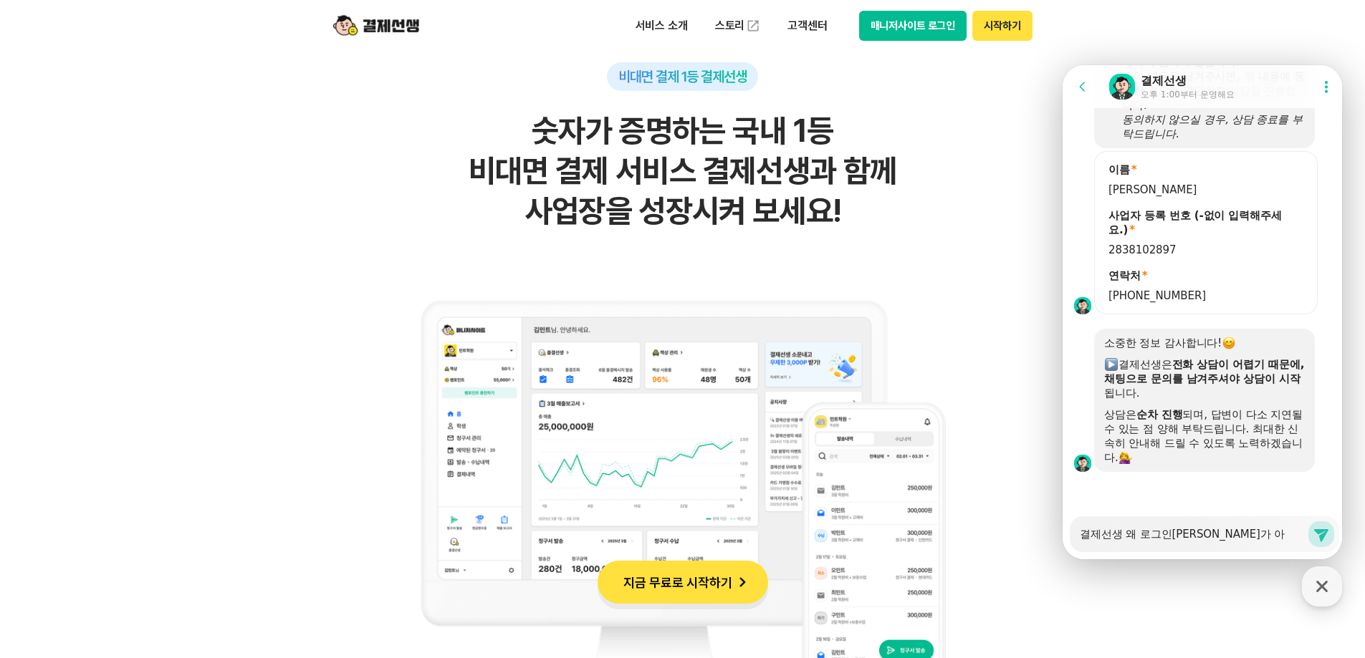
type textarea "x"
type textarea "결제선생 왜 로그인페이지가 안"
type textarea "x"
type textarea "결제선생 왜 로그인페이지가 안ㄴ"
type textarea "x"
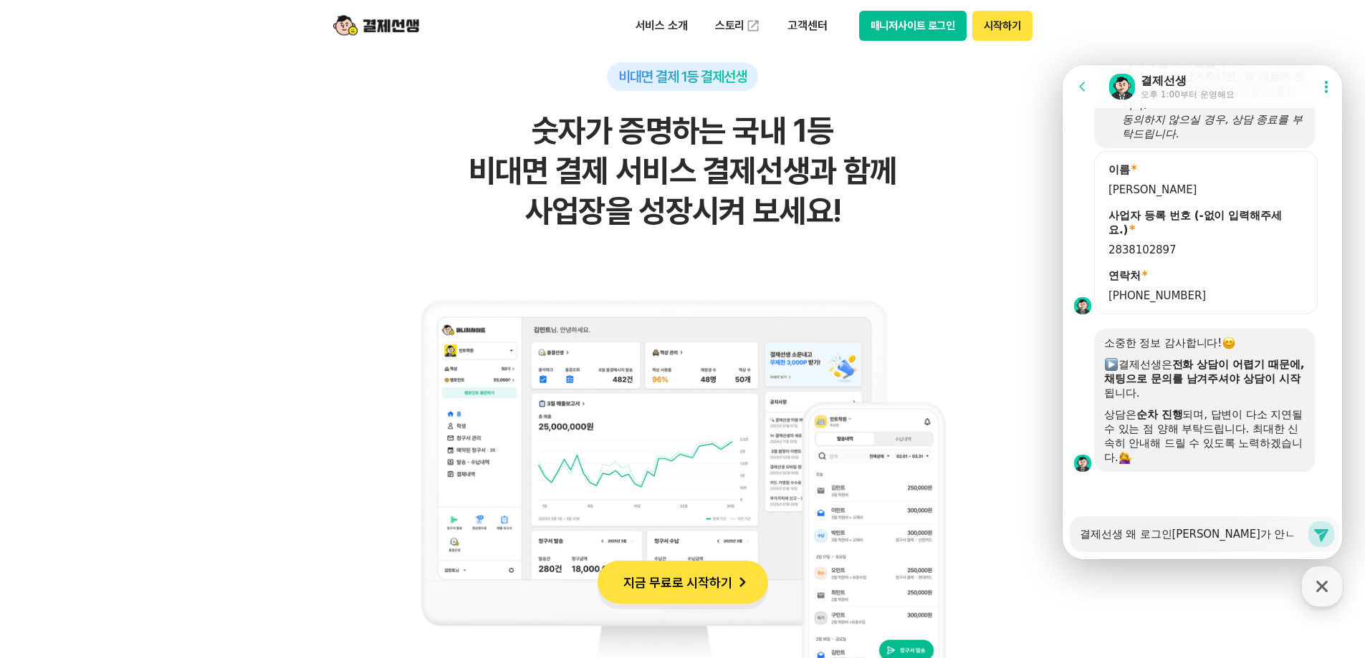
type textarea "결제선생 왜 로그인페이지가 안"
type textarea "x"
type textarea "결제선생 왜 로그인페이지가 안ㅇ"
type textarea "x"
type textarea "결제선생 왜 로그인페이지가 안여"
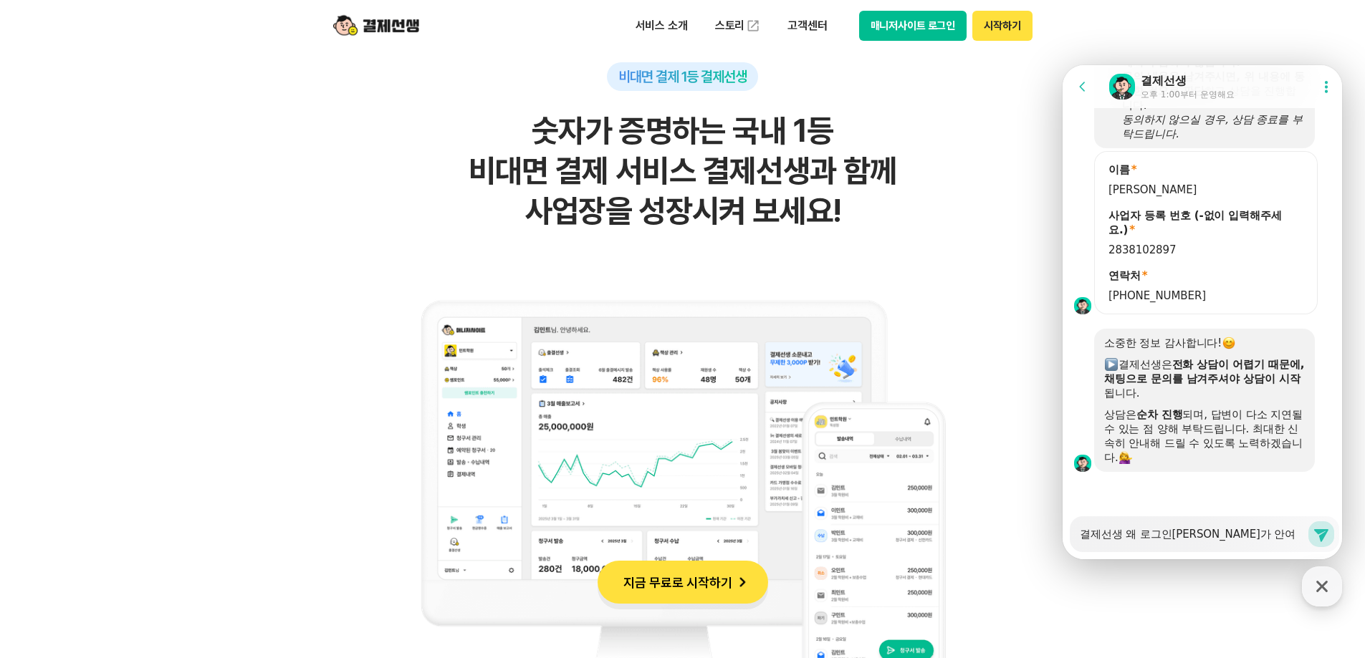
type textarea "x"
type textarea "결제선생 왜 로그인페이지가 안열"
type textarea "x"
type textarea "결제선생 왜 로그인페이지가 안열ㄹ"
type textarea "x"
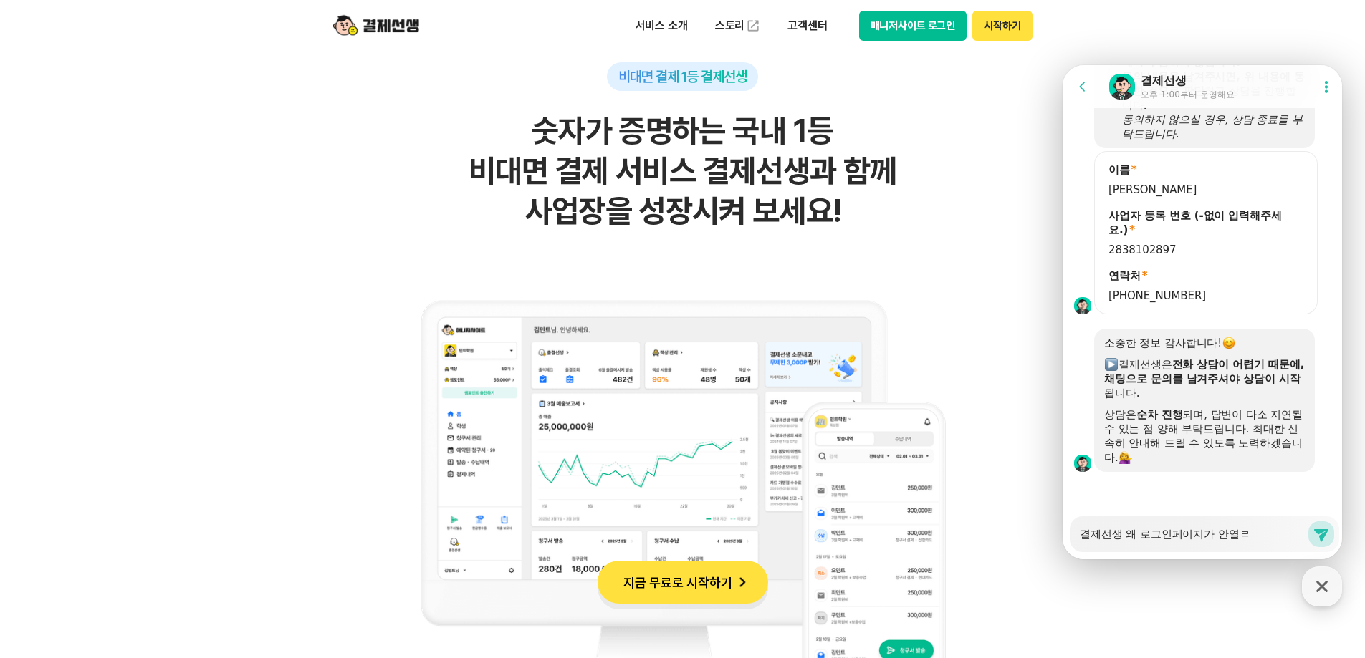
type textarea "결제선생 왜 로그인페이지가 안열리"
type textarea "x"
type textarea "결제선생 왜 로그인페이지가 안열린"
type textarea "x"
type textarea "결제선생 왜 로그인페이지가 안열리나"
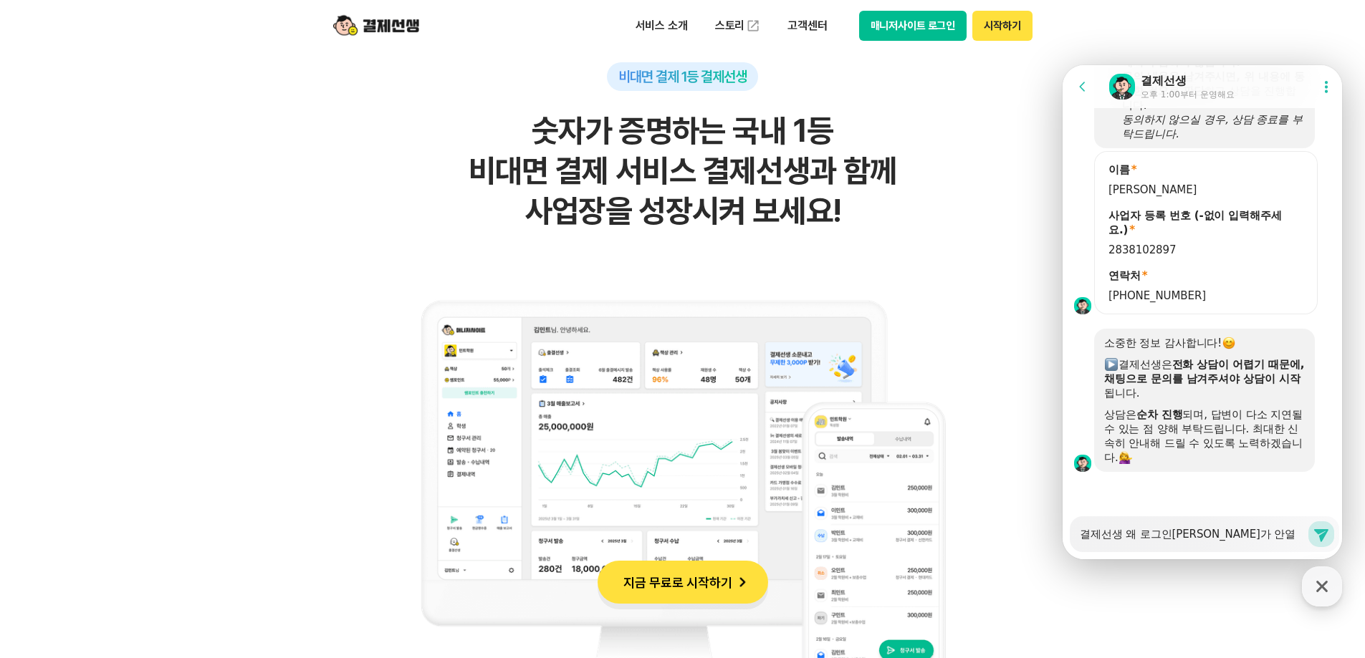
type textarea "x"
type textarea "결제선생 왜 로그인페이지가 안열리낭"
type textarea "x"
type textarea "결제선생 왜 로그인페이지가 안열리나요"
type textarea "x"
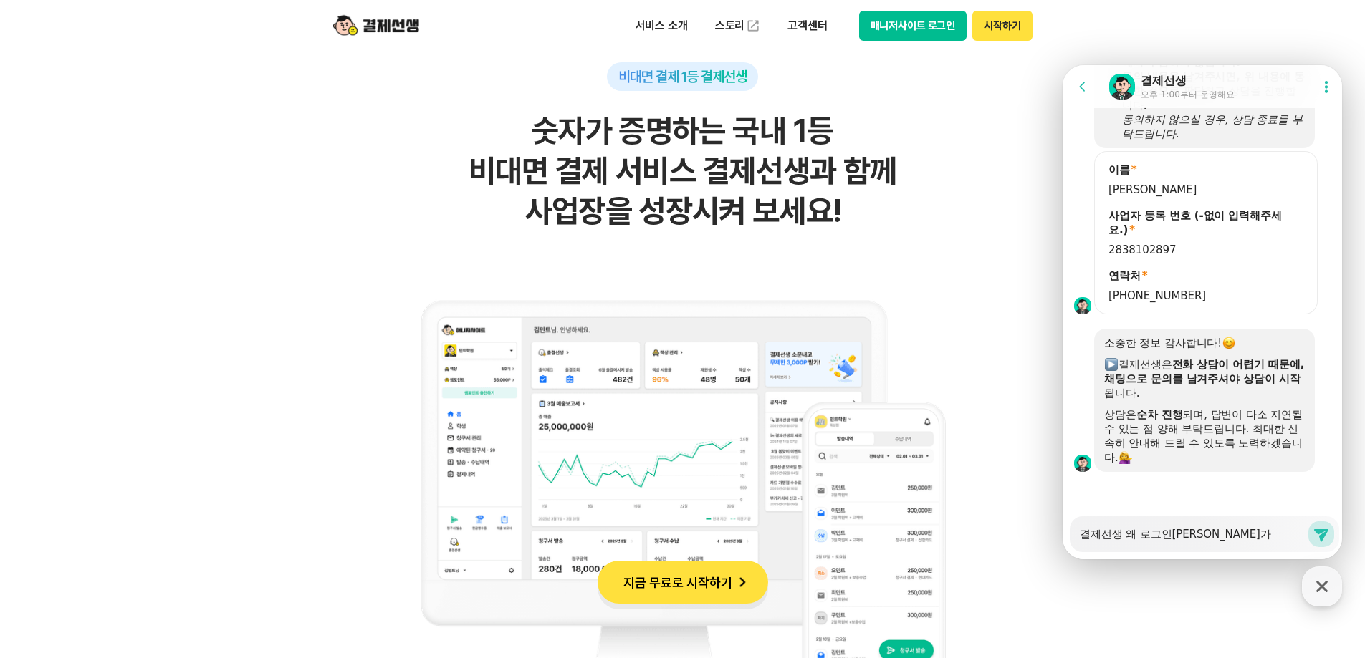
type textarea "결제선생 왜 로그인페이지가 안열리나요?"
type textarea "x"
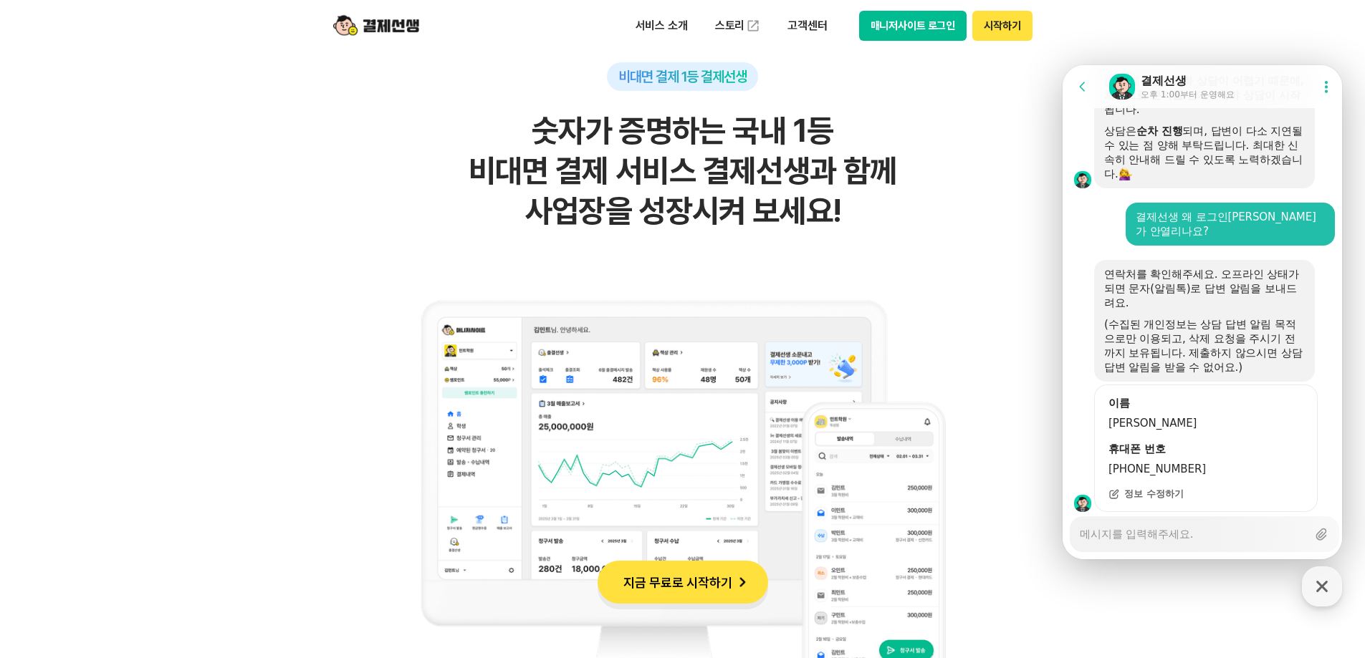
scroll to position [2339, 0]
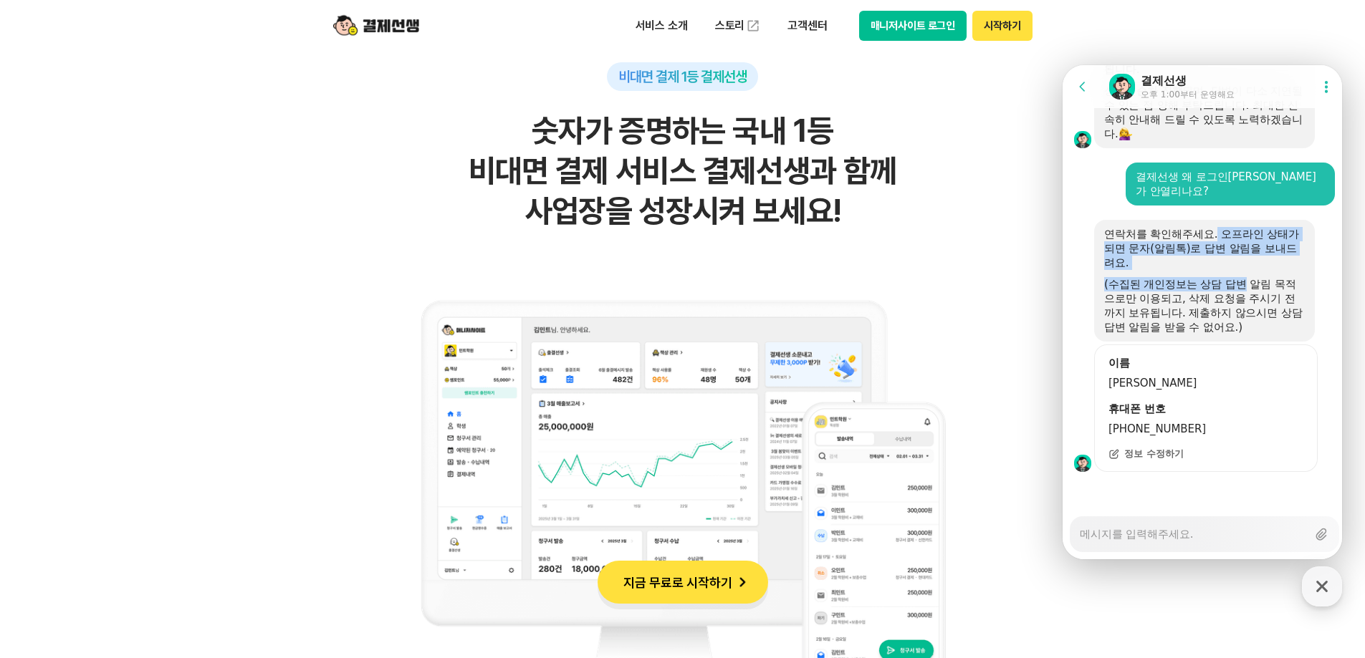
drag, startPoint x: 1218, startPoint y: 237, endPoint x: 1242, endPoint y: 288, distance: 56.4
click at [1242, 288] on div "연락처를 확인해주세요. 오프라인 상태가 되면 문자(알림톡)로 답변 알림을 보내드려요. (수집된 개인정보는 상담 답변 알림 목적으로만 이용되고,…" at bounding box center [1204, 280] width 201 height 107
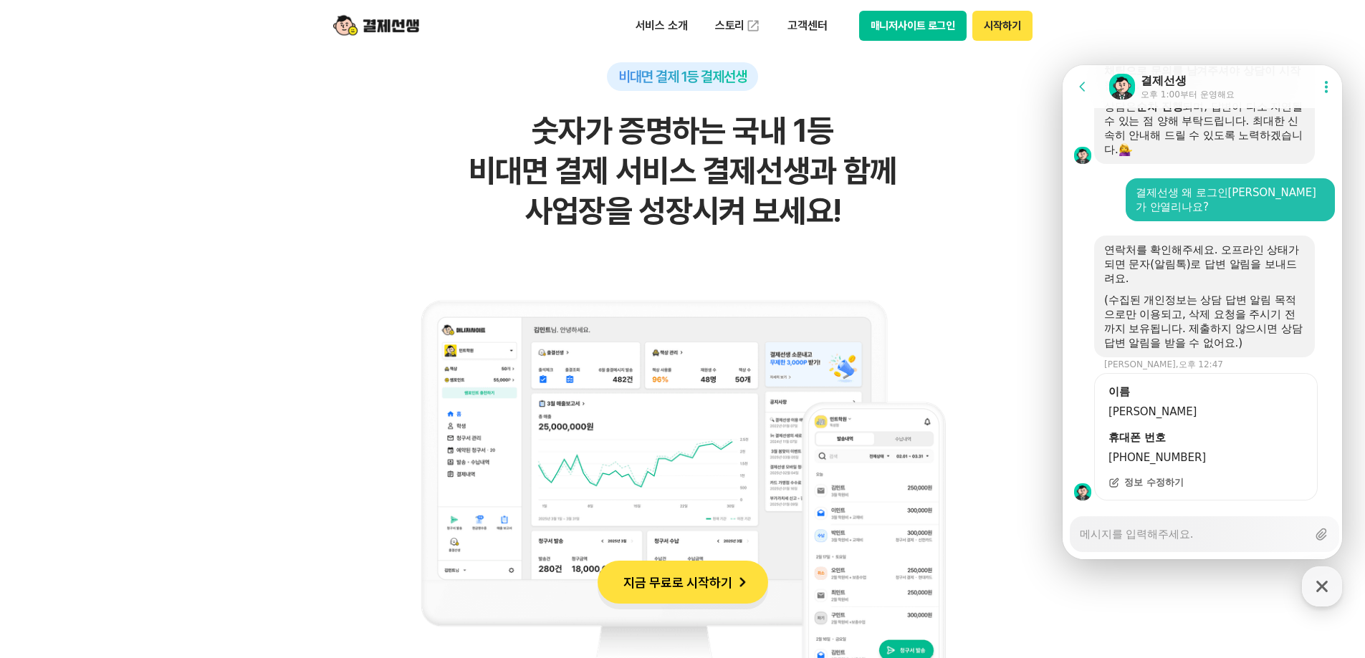
click at [1242, 293] on div "(수집된 개인정보는 상담 답변 알림 목적으로만 이용되고, 삭제 요청을 주시기 전까지 보유됩니다. 제출하지 않으시면 상담 답변 알림을 받을 수 …" at bounding box center [1204, 321] width 201 height 57
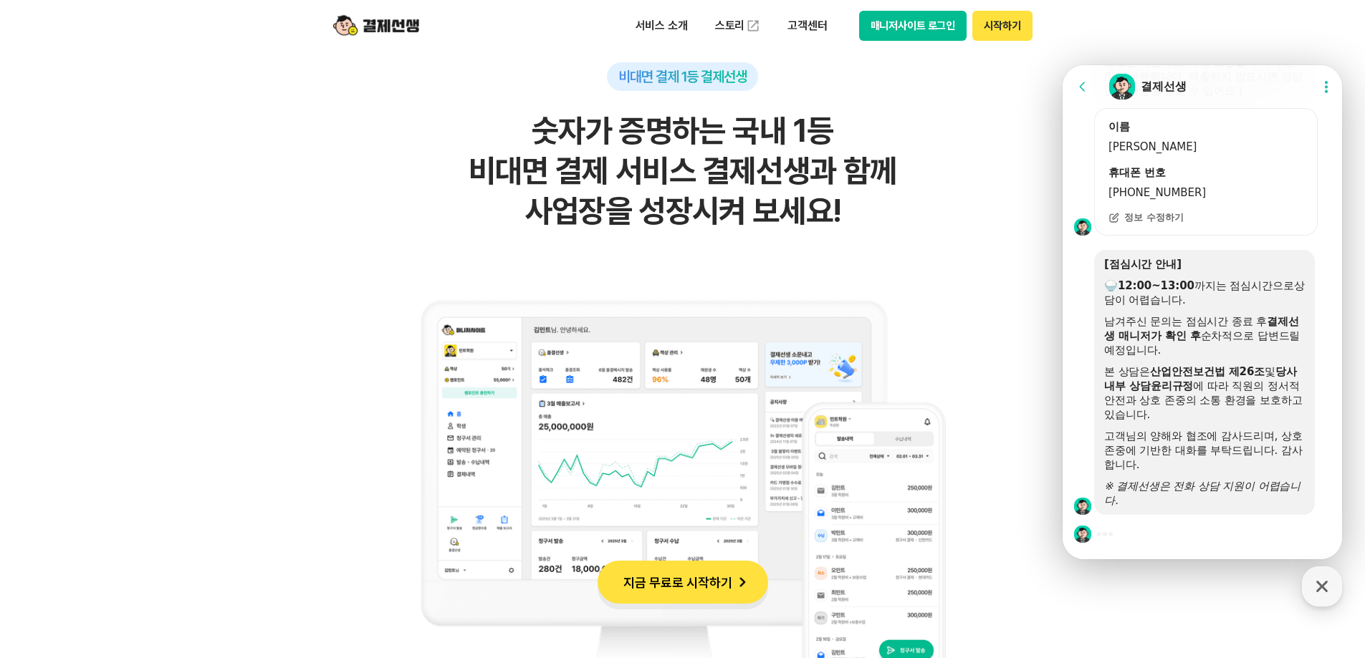
scroll to position [2575, 0]
drag, startPoint x: 1192, startPoint y: 269, endPoint x: 1213, endPoint y: 308, distance: 44.5
click at [1213, 308] on div "[점심시간 안내] 🍚 12:00~13:00 까지는 점심시간으로 ​ 상담이 어렵습니다. 남겨주신 문의는 점심시간 종료 후 결제선생 매니저가 확인…" at bounding box center [1204, 382] width 201 height 251
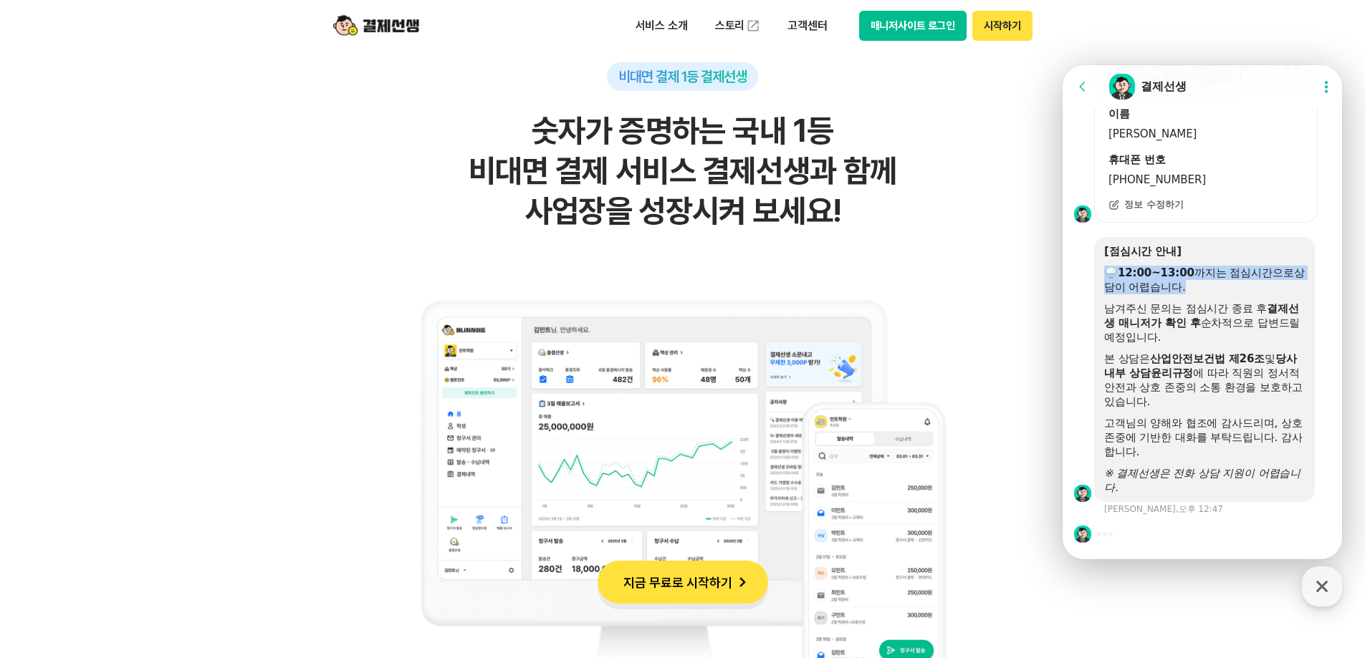
click at [1213, 302] on div at bounding box center [1204, 297] width 201 height 7
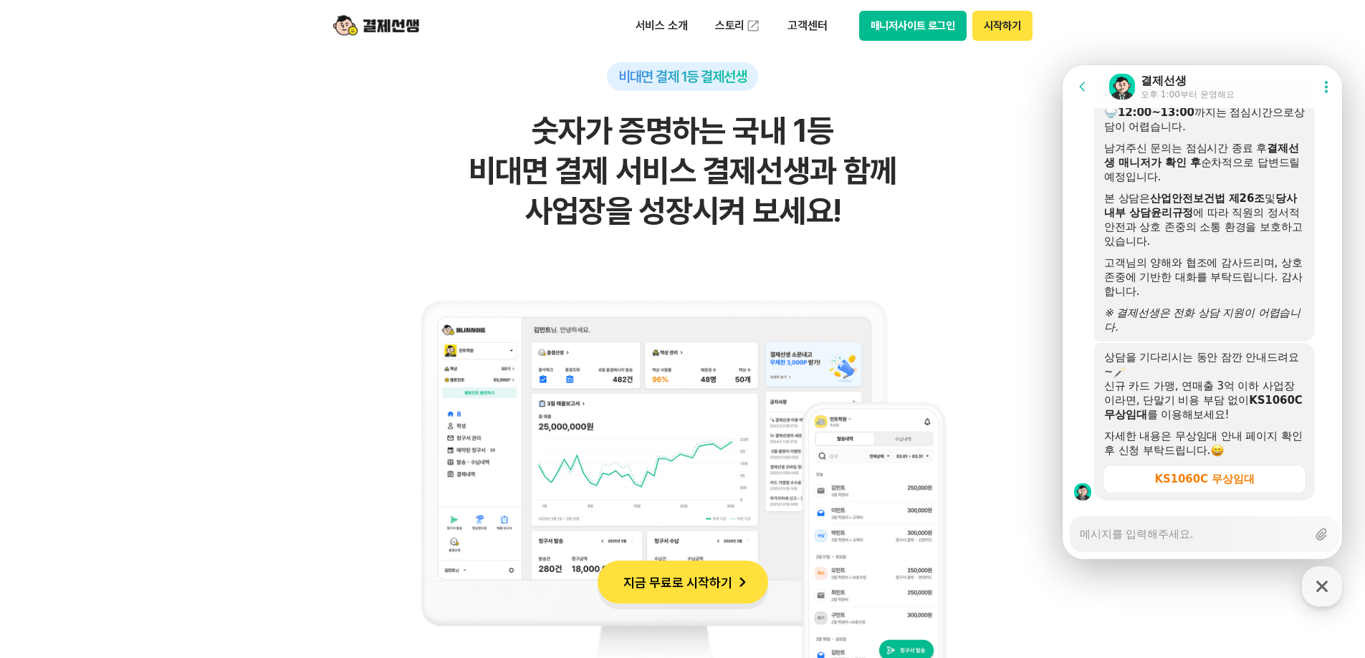
drag, startPoint x: 1213, startPoint y: 308, endPoint x: 1218, endPoint y: 324, distance: 17.4
click at [1218, 324] on div "[점심시간 안내] 🍚 12:00~13:00 까지는 점심시간으로 ​ 상담이 어렵습니다. 남겨주신 문의는 점심시간 종료 후 결제선생 매니저가 확인…" at bounding box center [1204, 209] width 201 height 251
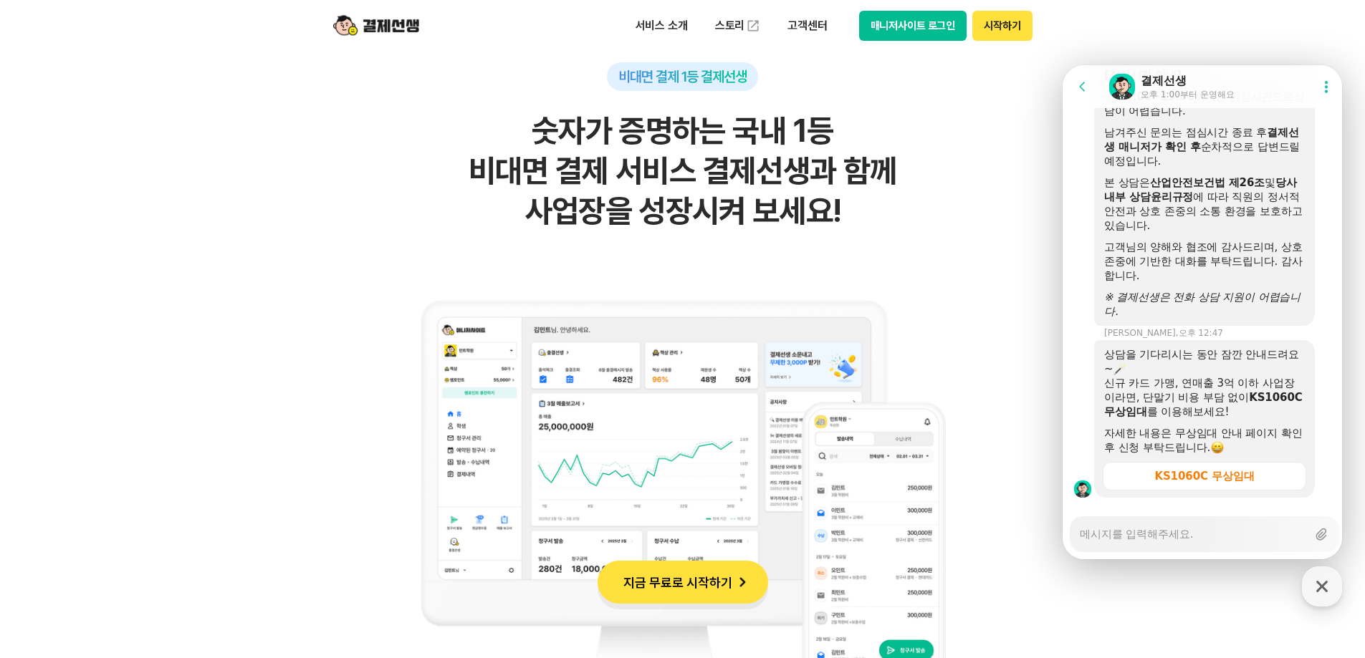
scroll to position [2790, 0]
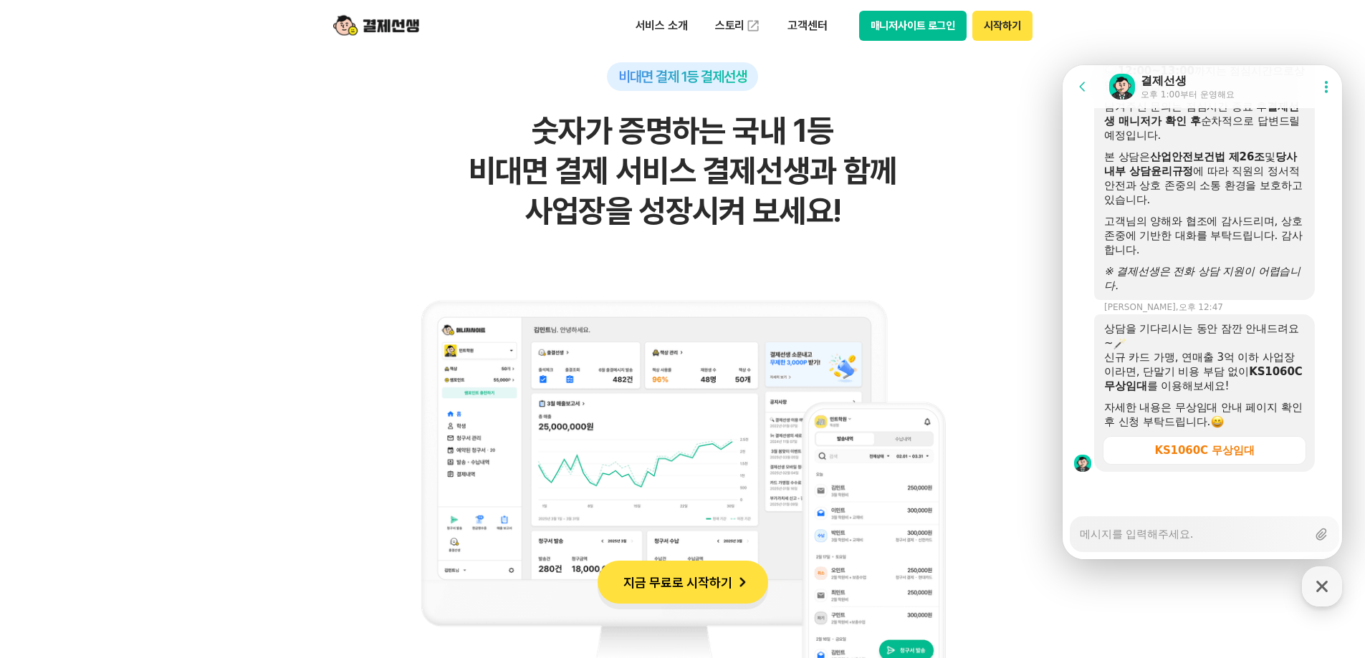
drag, startPoint x: 1205, startPoint y: 332, endPoint x: 1206, endPoint y: 348, distance: 16.5
click at [1206, 348] on div "상담을 기다리시는 동안 잠깐 안내드려요~" at bounding box center [1204, 336] width 201 height 29
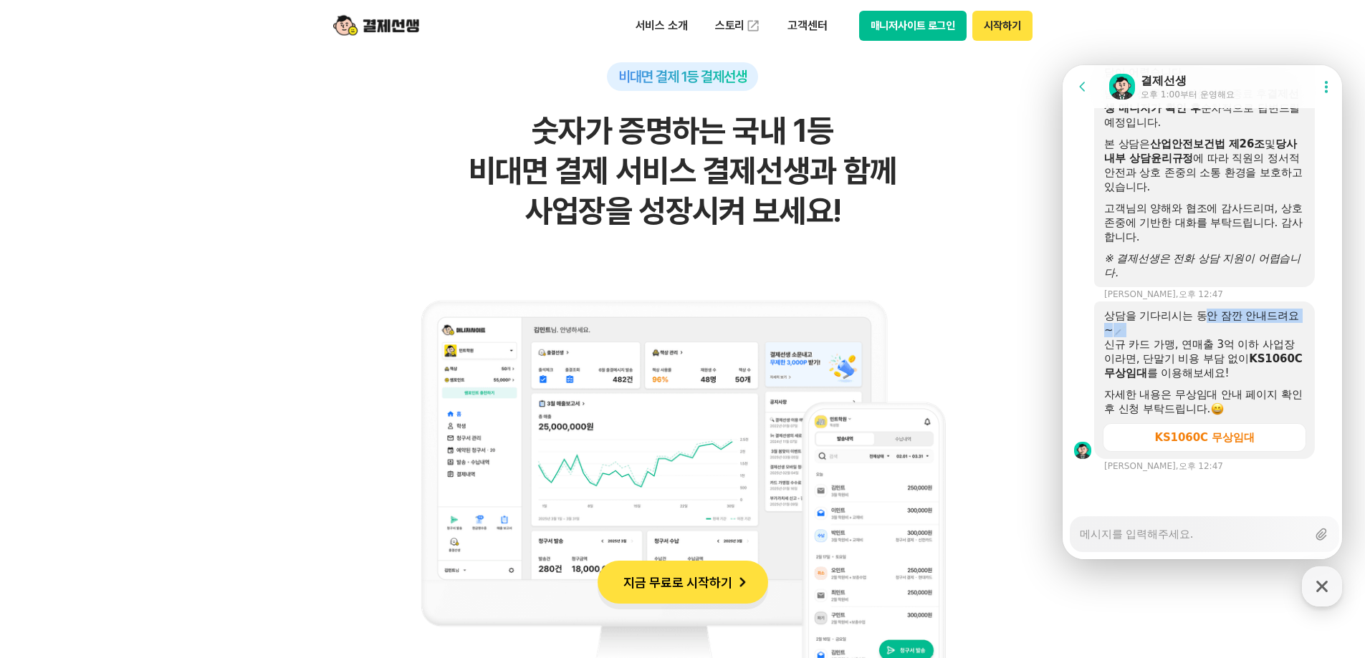
click at [1206, 337] on div "상담을 기다리시는 동안 잠깐 안내드려요~" at bounding box center [1204, 323] width 201 height 29
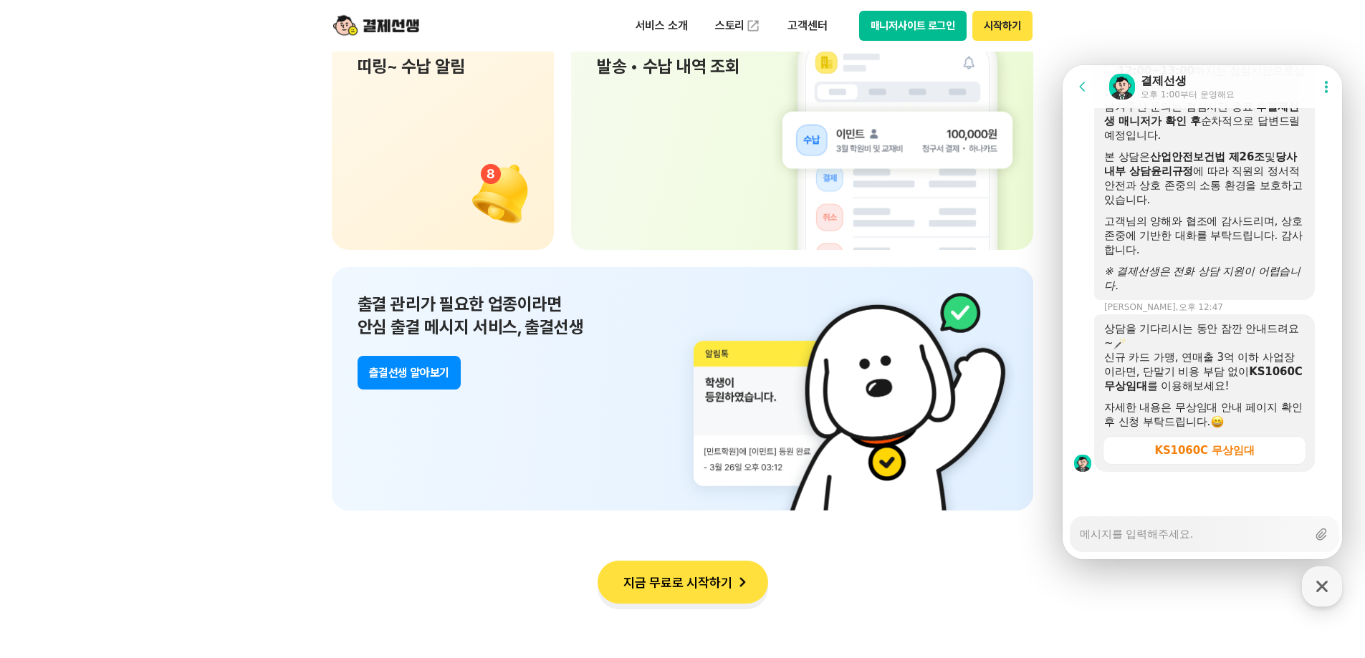
scroll to position [10673, 0]
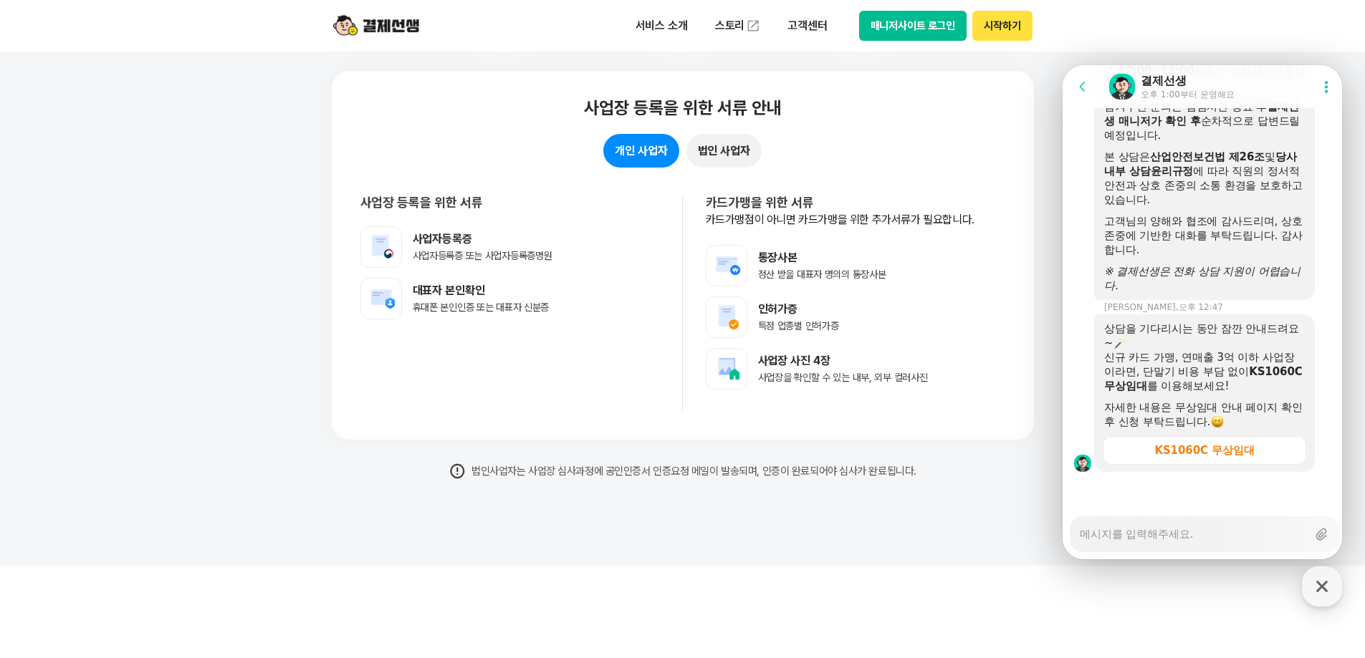
drag, startPoint x: 241, startPoint y: 409, endPoint x: 241, endPoint y: 417, distance: 7.9
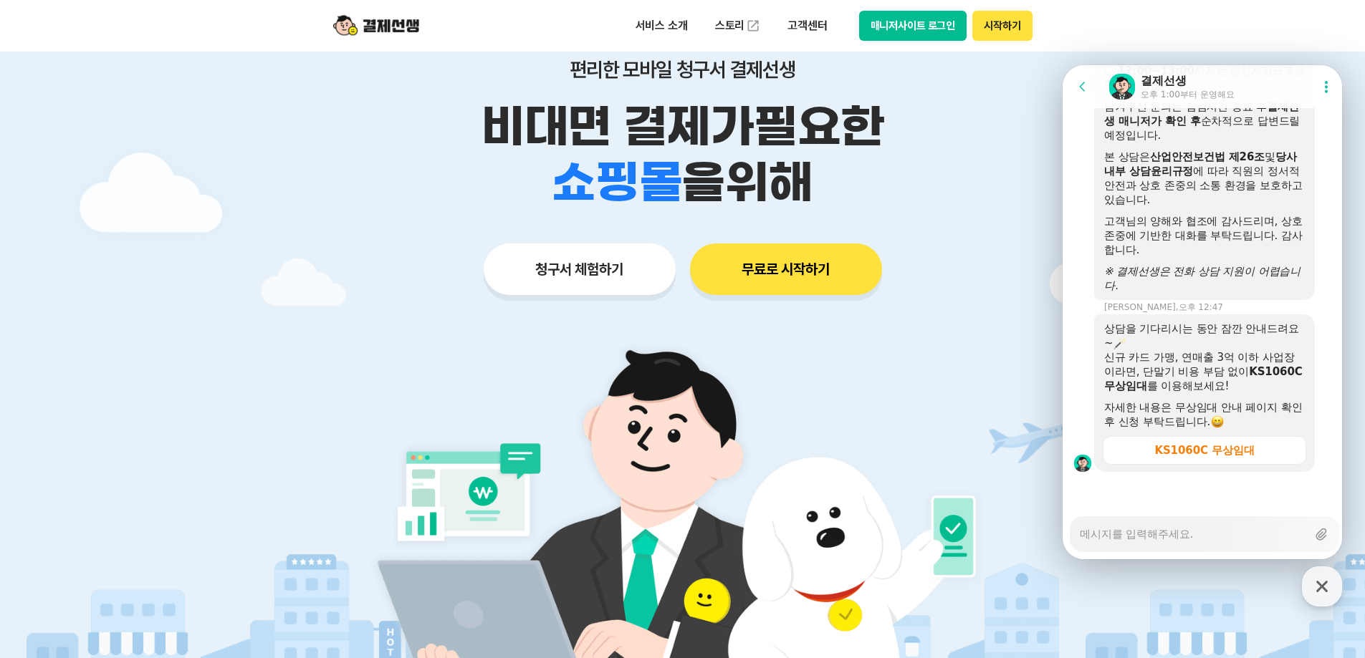
scroll to position [0, 0]
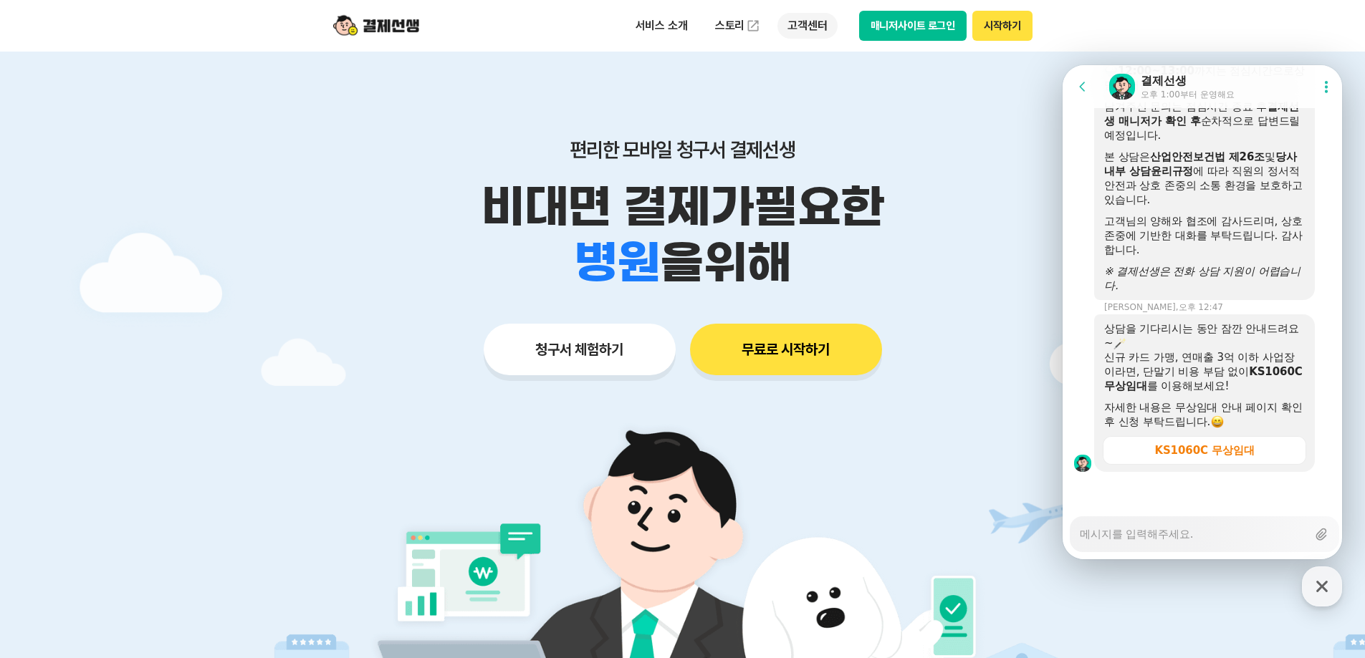
click at [811, 21] on p "고객센터" at bounding box center [806, 26] width 59 height 26
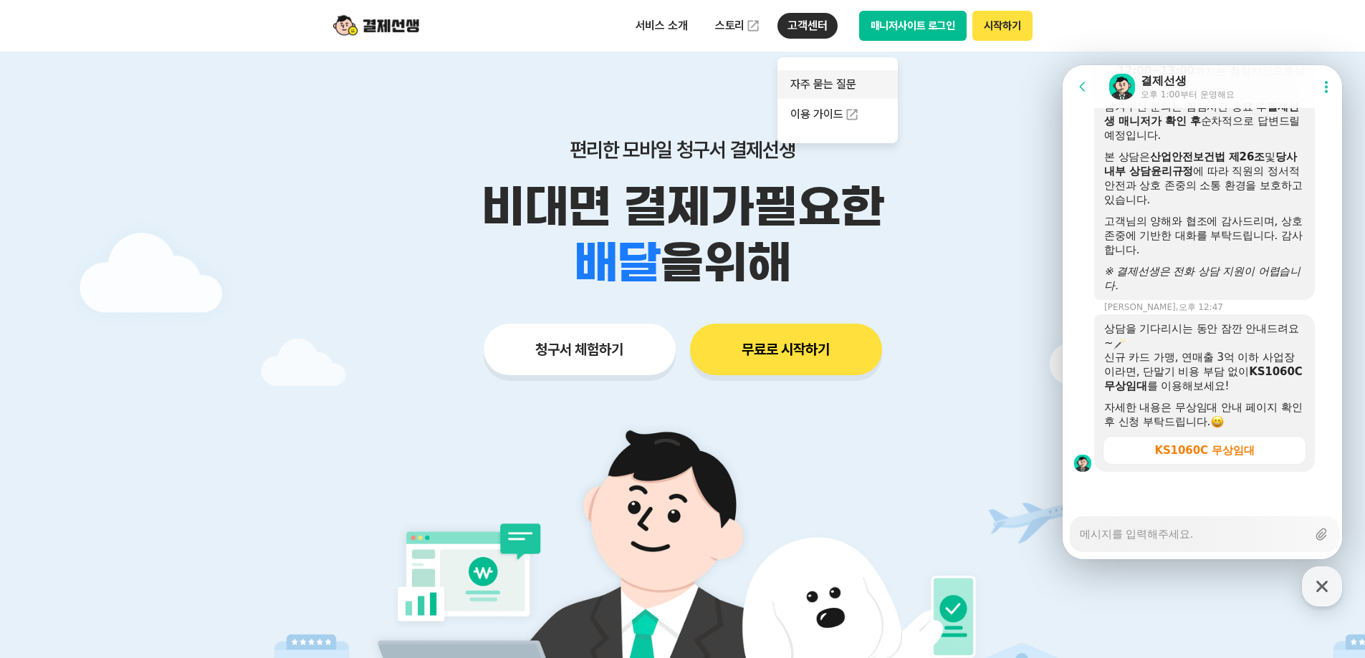
click at [819, 79] on link "자주 묻는 질문" at bounding box center [837, 84] width 120 height 29
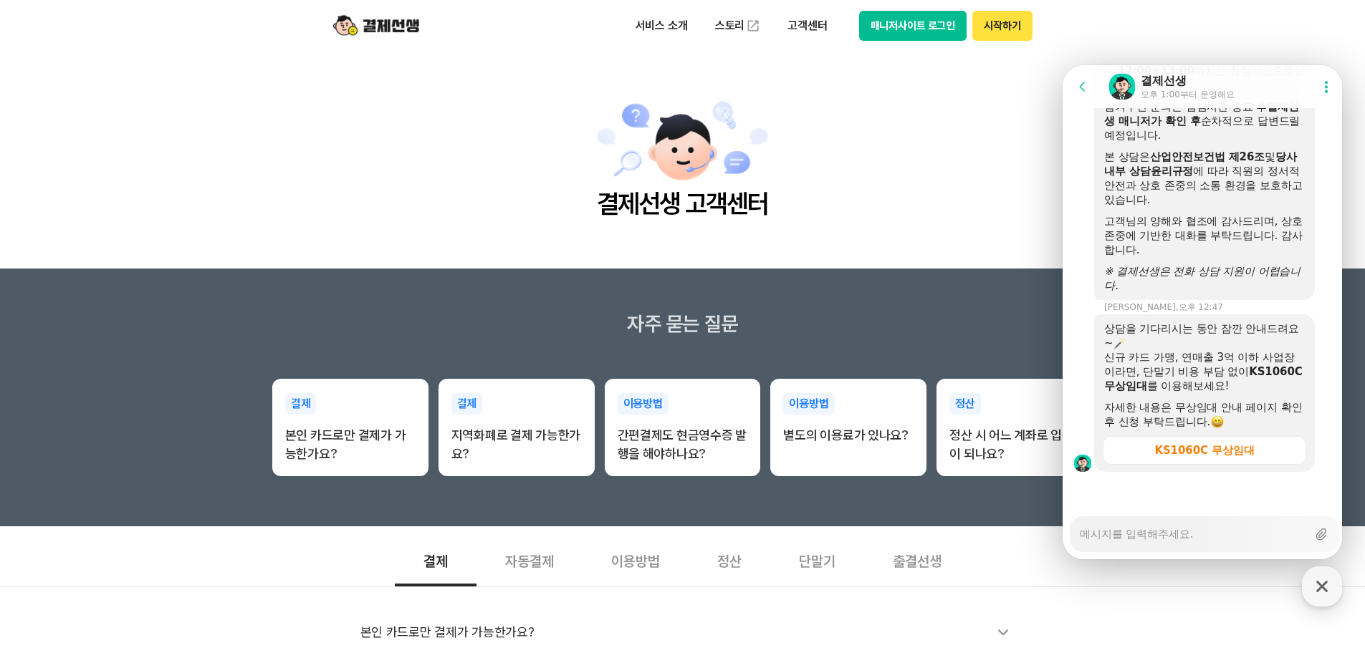
scroll to position [287, 0]
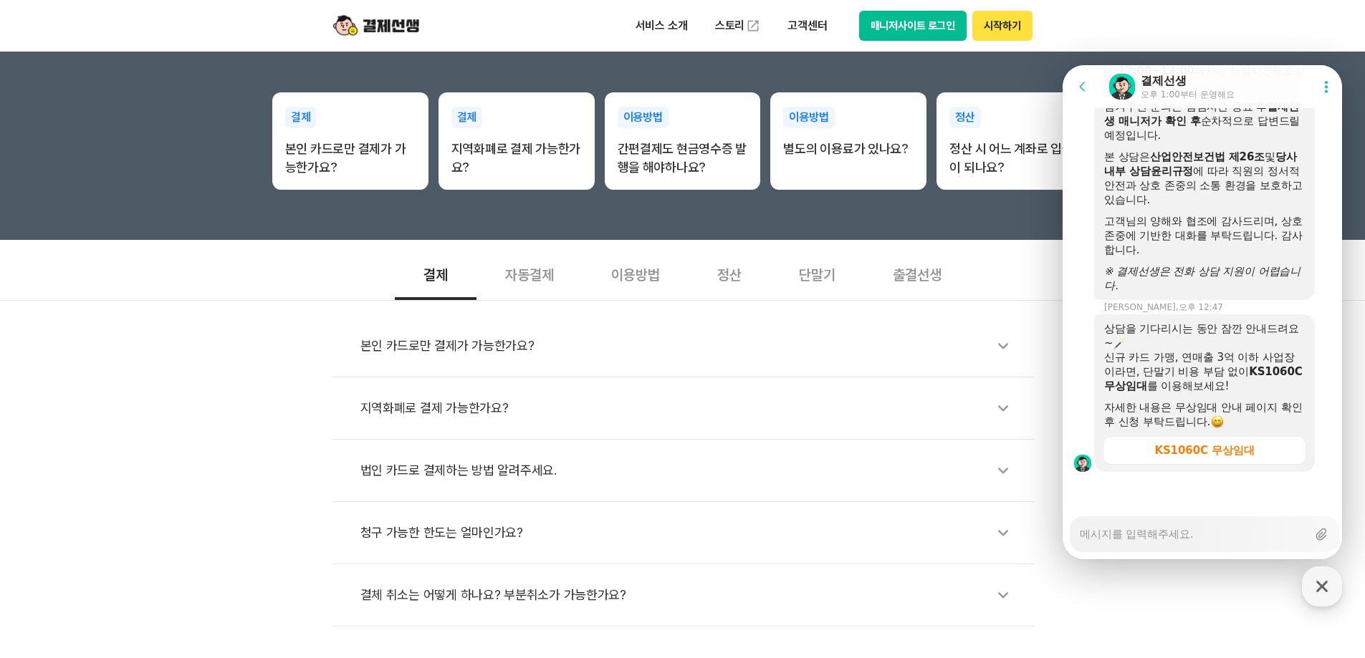
click at [951, 19] on button "매니저사이트 로그인" at bounding box center [913, 26] width 108 height 30
type textarea "x"
